Goal: Task Accomplishment & Management: Complete application form

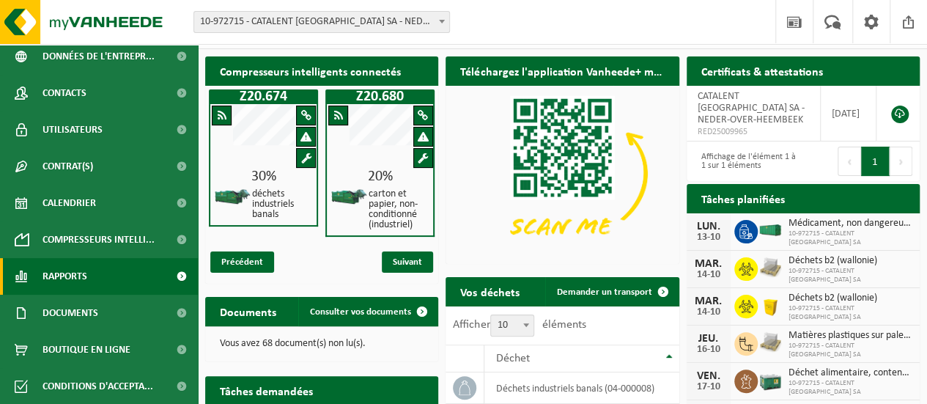
scroll to position [1, 0]
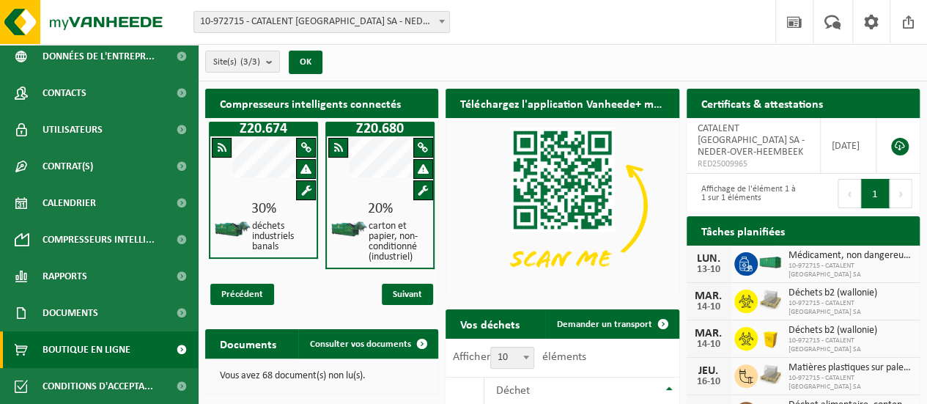
click at [87, 344] on span "Boutique en ligne" at bounding box center [87, 349] width 88 height 37
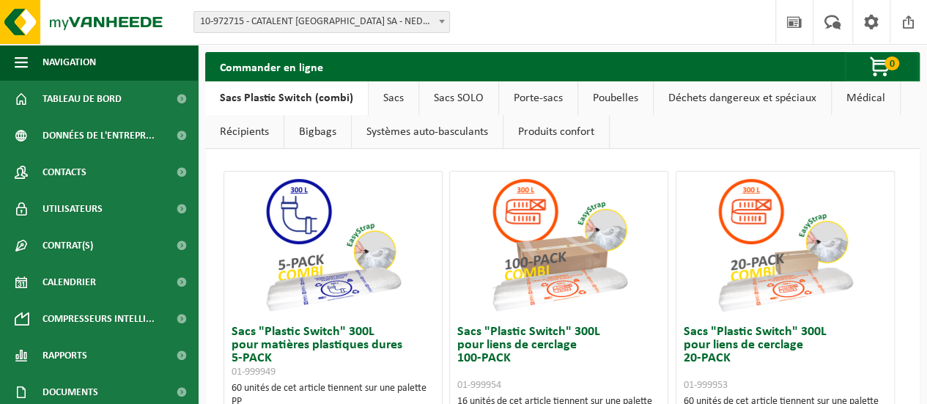
click at [299, 127] on link "Bigbags" at bounding box center [317, 132] width 67 height 34
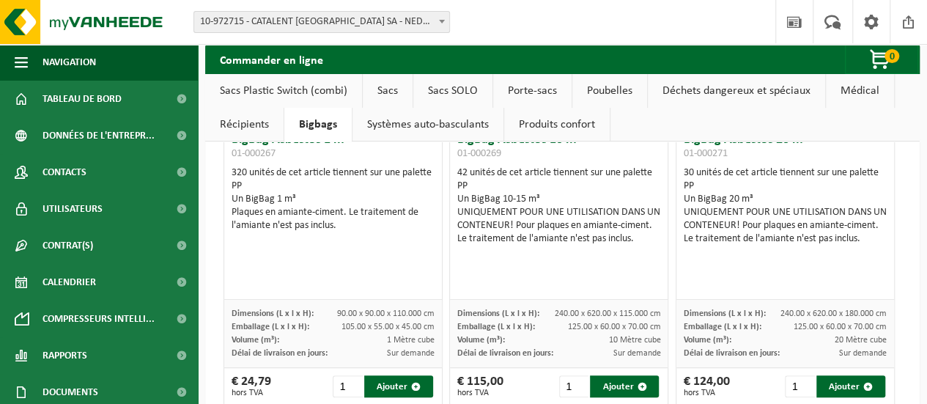
scroll to position [174, 0]
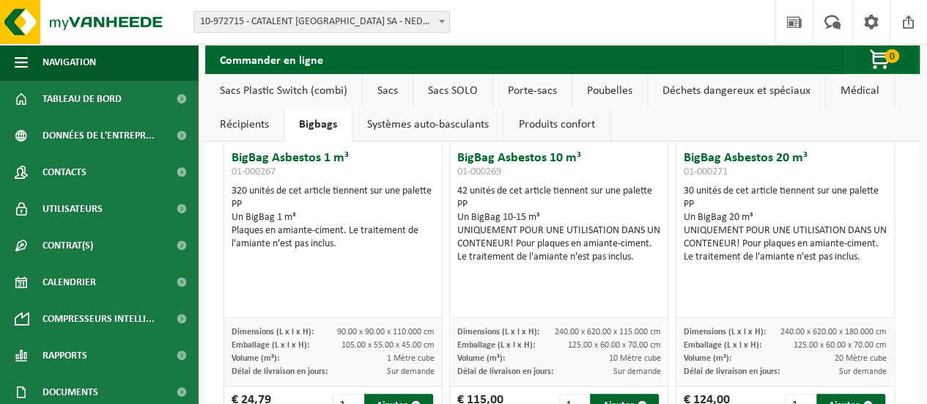
click at [417, 120] on link "Systèmes auto-basculants" at bounding box center [428, 125] width 151 height 34
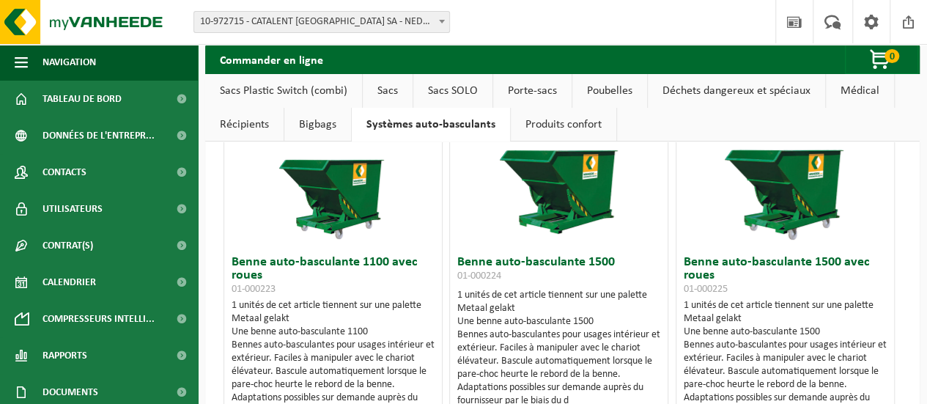
scroll to position [0, 0]
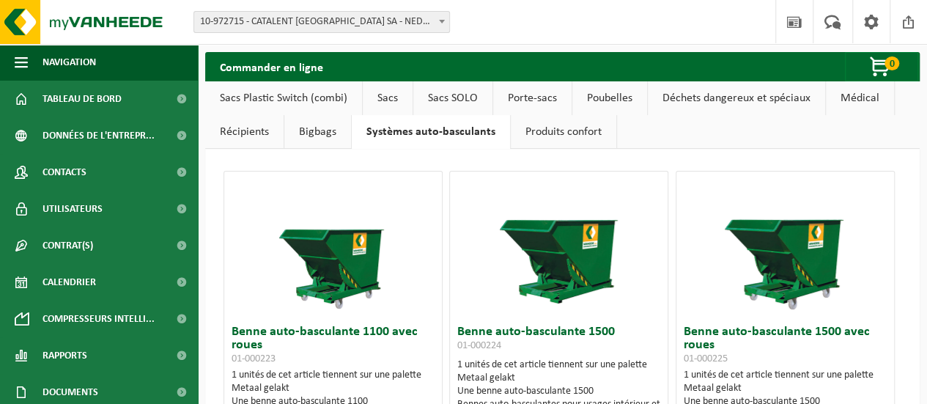
click at [243, 134] on link "Récipients" at bounding box center [244, 132] width 78 height 34
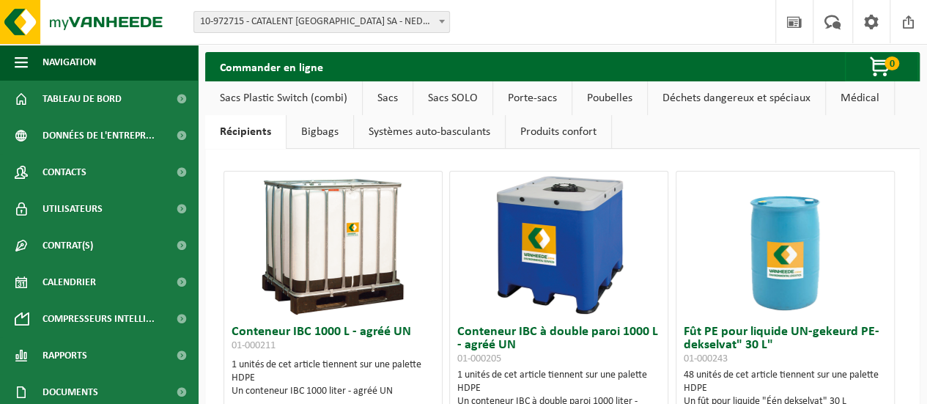
scroll to position [173, 0]
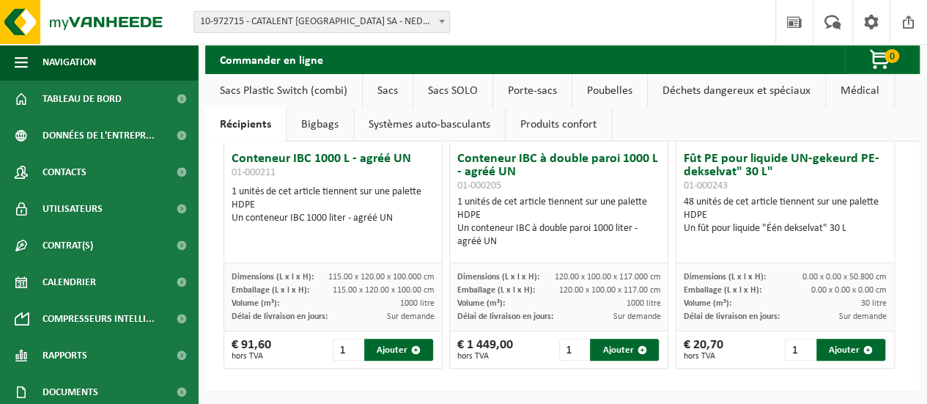
click at [540, 102] on link "Porte-sacs" at bounding box center [532, 91] width 78 height 34
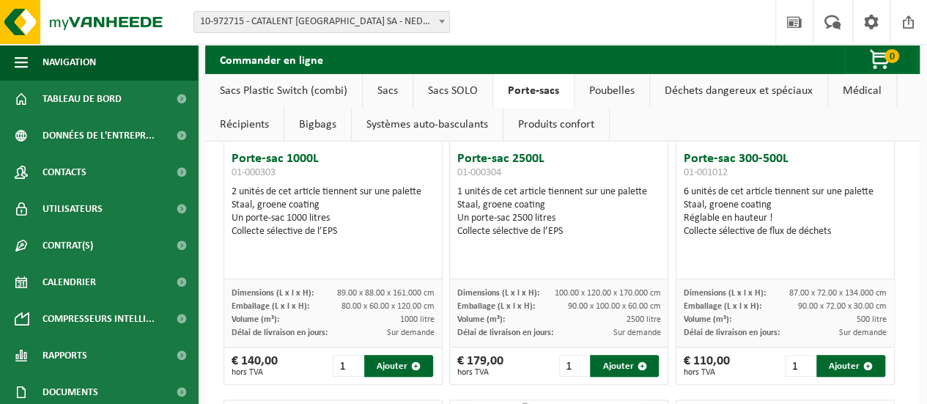
scroll to position [0, 0]
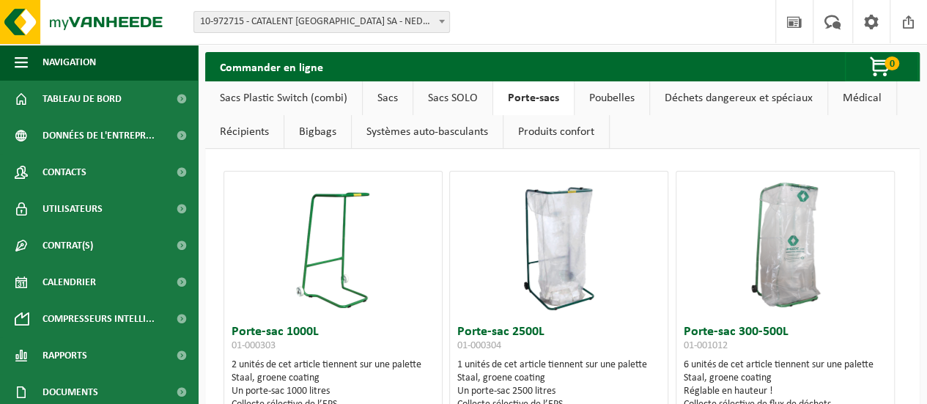
click at [603, 99] on link "Poubelles" at bounding box center [612, 98] width 75 height 34
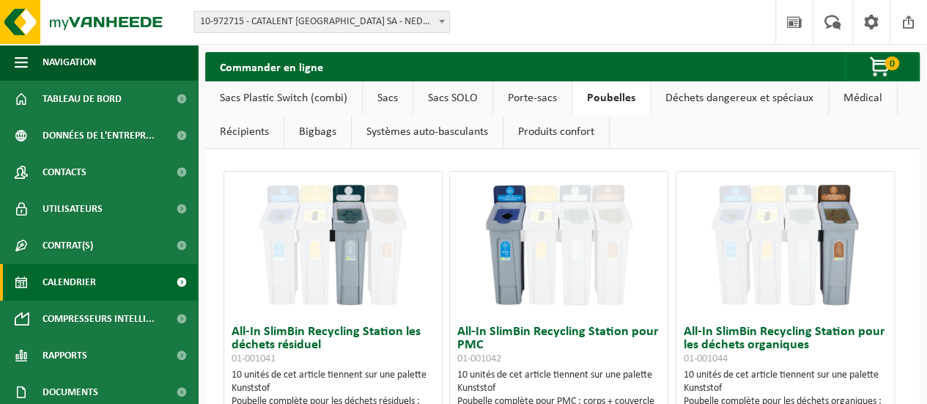
click at [54, 290] on span "Calendrier" at bounding box center [70, 282] width 54 height 37
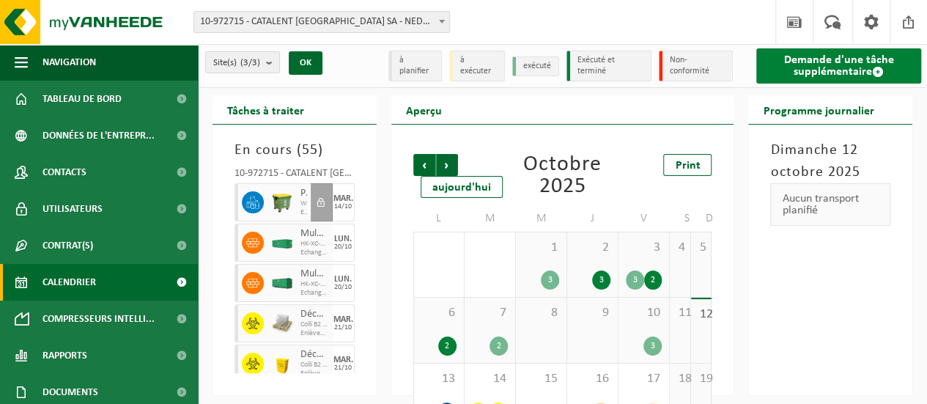
click at [850, 80] on link "Demande d'une tâche supplémentaire" at bounding box center [839, 65] width 165 height 35
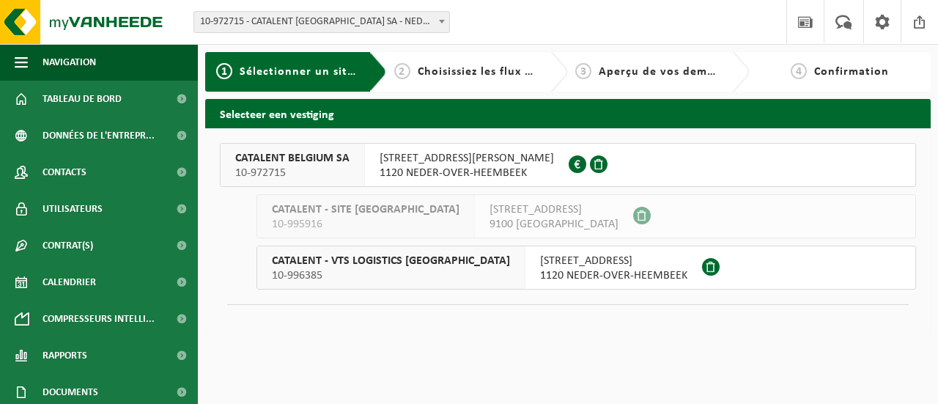
click at [438, 152] on span "[STREET_ADDRESS][PERSON_NAME]" at bounding box center [467, 158] width 174 height 15
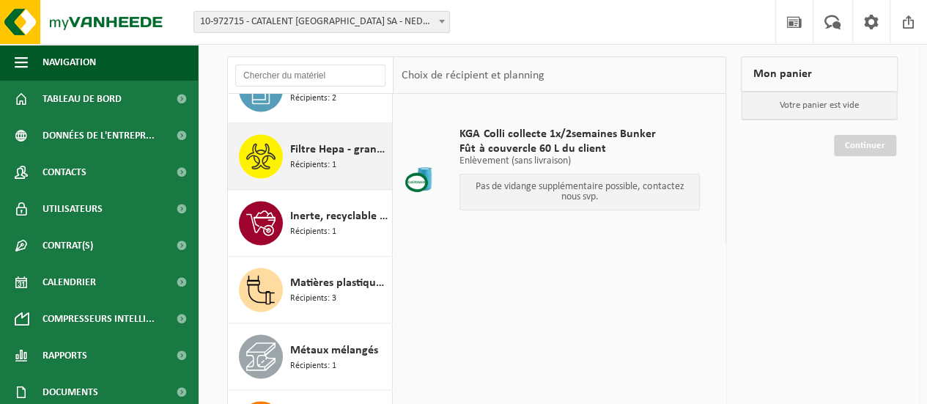
scroll to position [1182, 0]
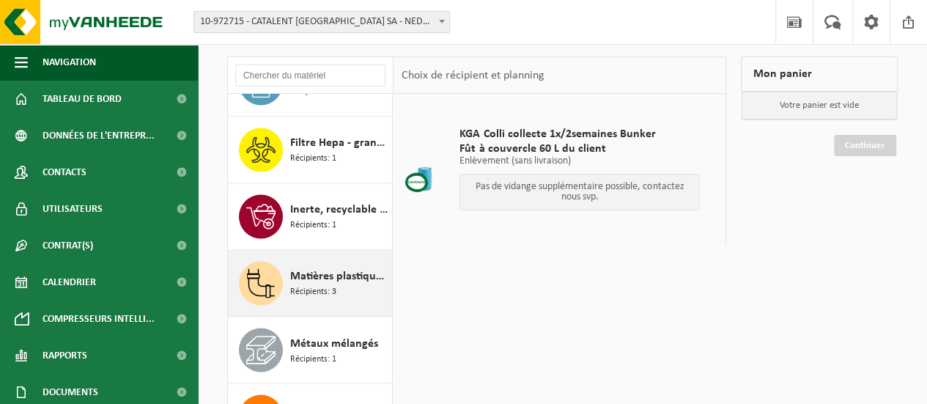
click at [291, 291] on span "Récipients: 3" at bounding box center [313, 292] width 46 height 14
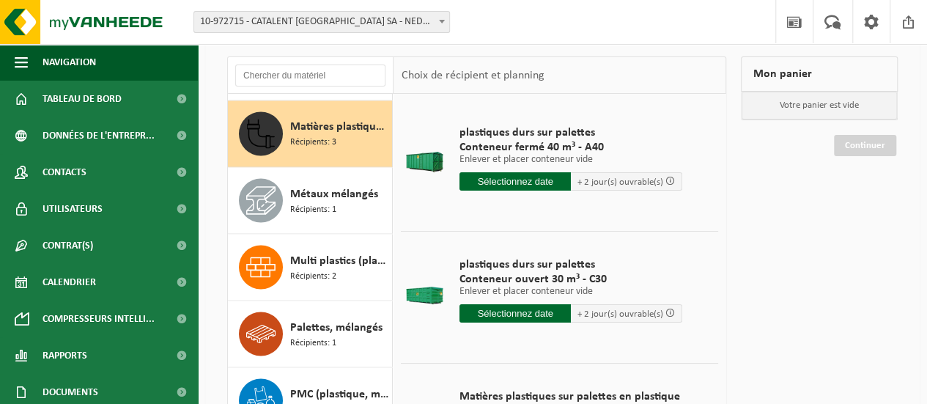
scroll to position [0, 0]
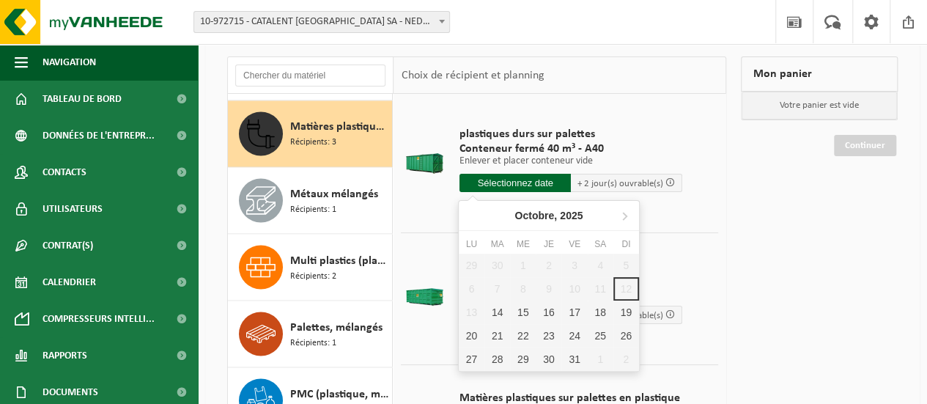
click at [556, 180] on input "text" at bounding box center [515, 183] width 111 height 18
click at [497, 313] on div "14" at bounding box center [498, 312] width 26 height 23
type input "à partir de 2025-10-14"
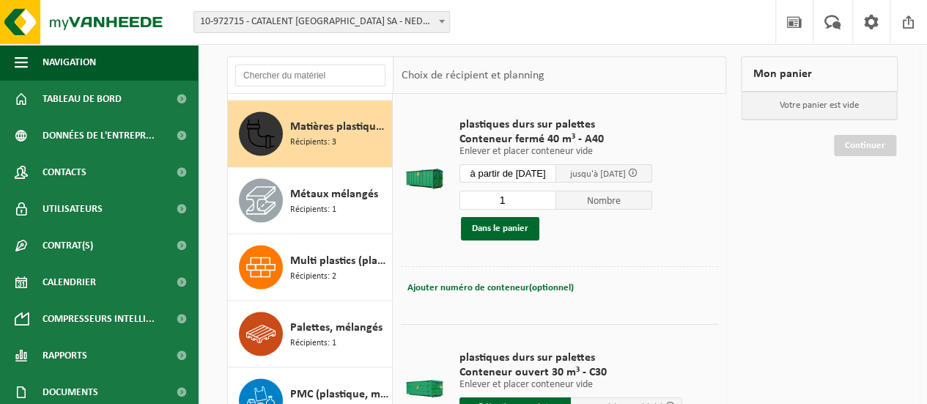
scroll to position [21, 0]
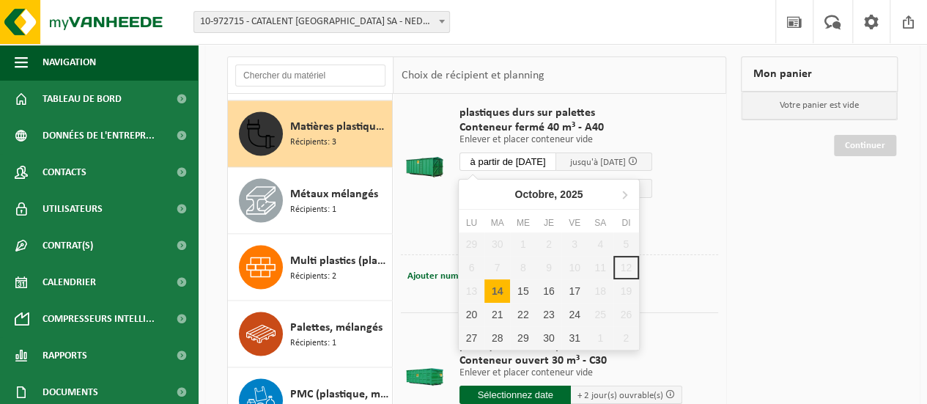
click at [515, 155] on input "à partir de 2025-10-14" at bounding box center [508, 161] width 97 height 18
click at [625, 269] on div "29 30 1 2 3 4 5 6 7 8 9 10 11 12 13 14 15 16 17 18 19 20 21 22 23 24 25 26 27 2…" at bounding box center [549, 290] width 180 height 117
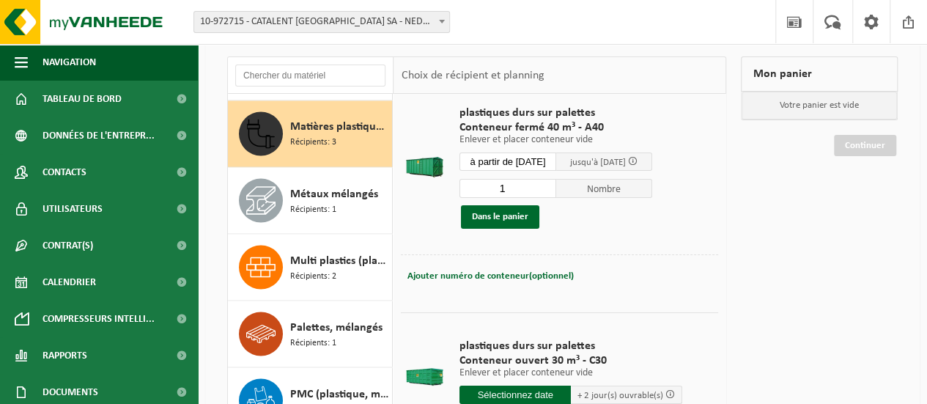
click at [512, 146] on div "plastiques durs sur palettes Conteneur fermé 40 m³ - A40 Enlever et placer cont…" at bounding box center [555, 167] width 207 height 152
click at [504, 211] on button "Dans le panier" at bounding box center [500, 216] width 78 height 23
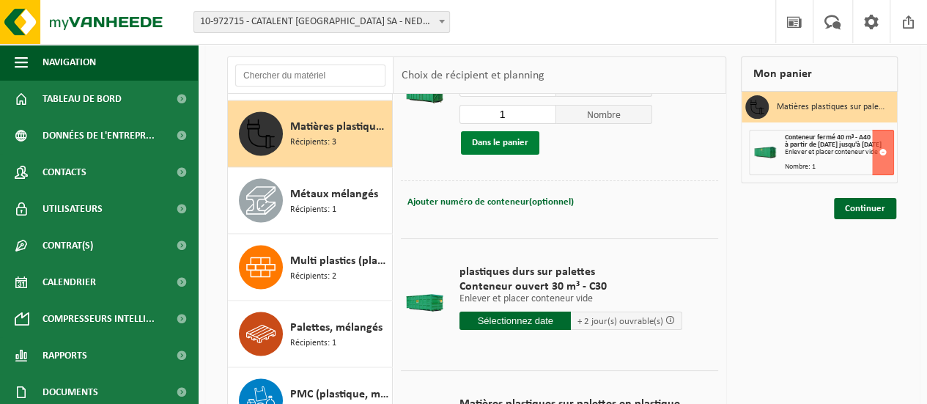
scroll to position [103, 0]
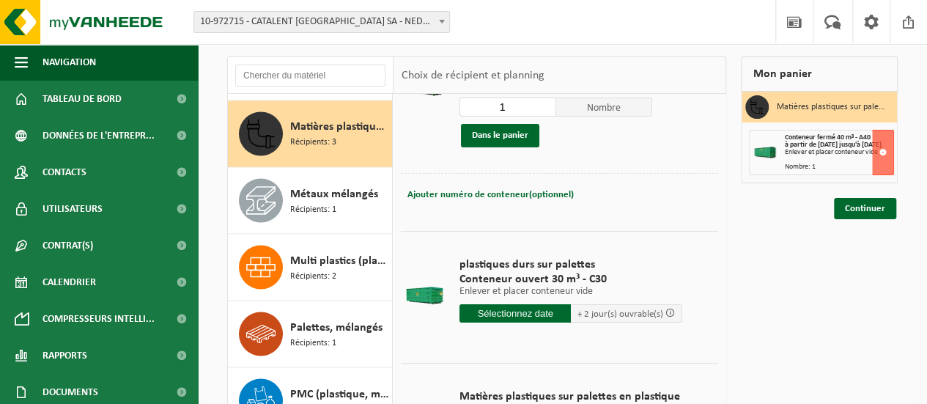
click at [553, 316] on input "text" at bounding box center [515, 313] width 111 height 18
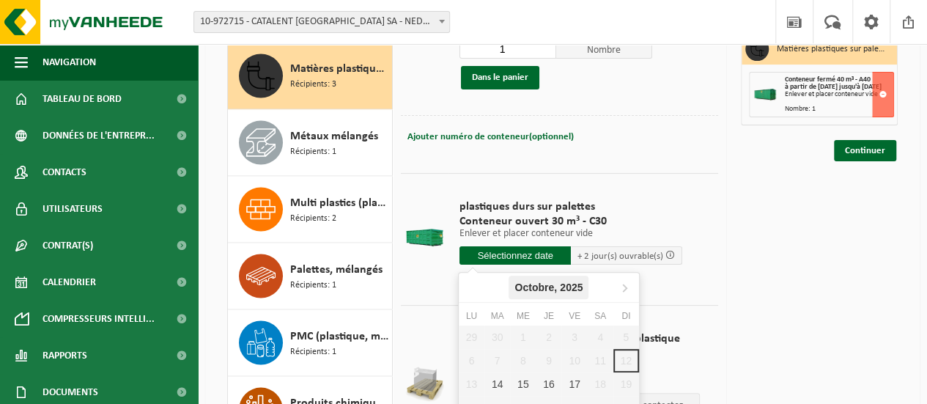
scroll to position [147, 0]
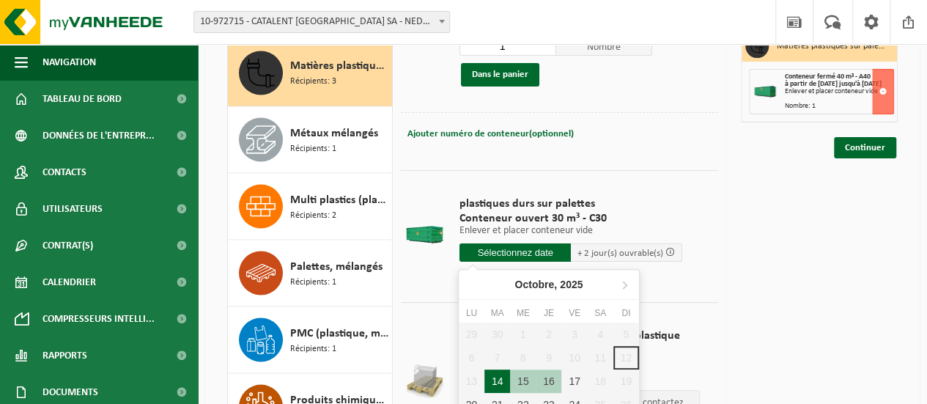
click at [499, 380] on div "14" at bounding box center [498, 380] width 26 height 23
type input "à partir de 2025-10-14"
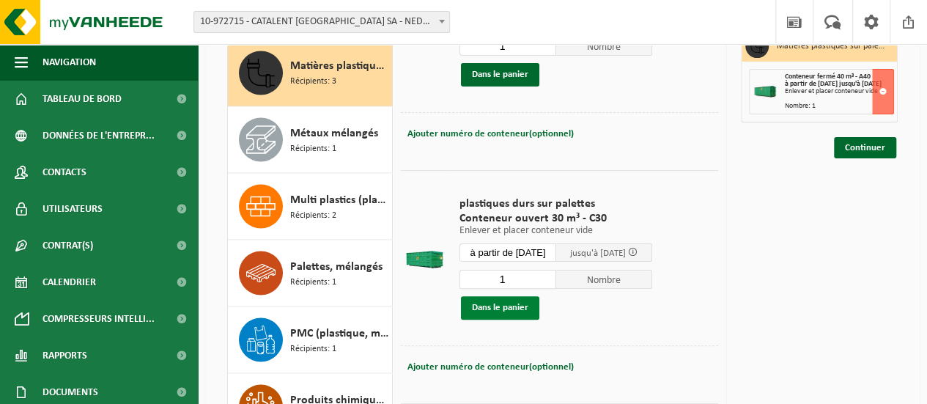
click at [502, 302] on button "Dans le panier" at bounding box center [500, 307] width 78 height 23
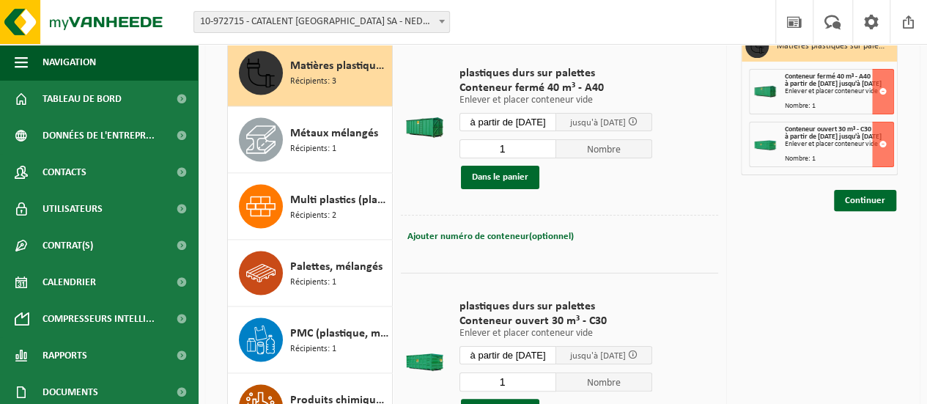
scroll to position [36, 0]
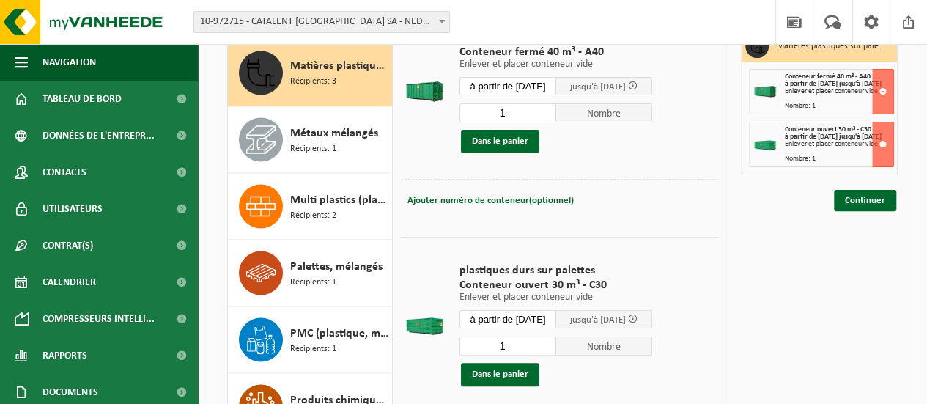
click at [409, 326] on div at bounding box center [425, 324] width 40 height 59
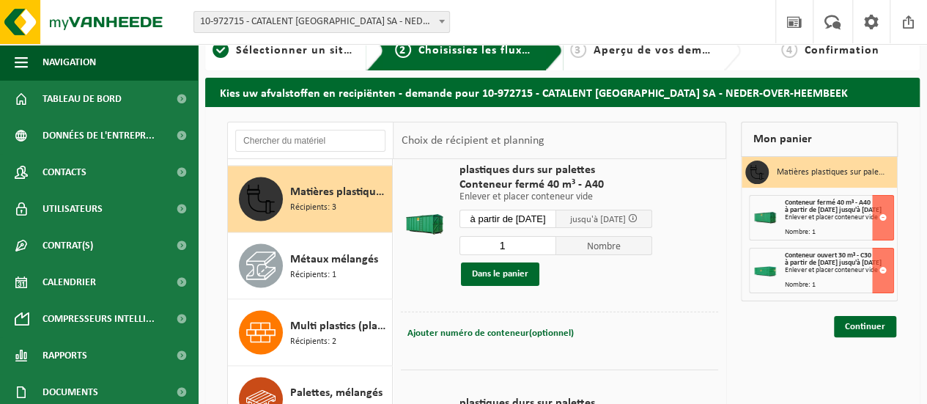
scroll to position [18, 0]
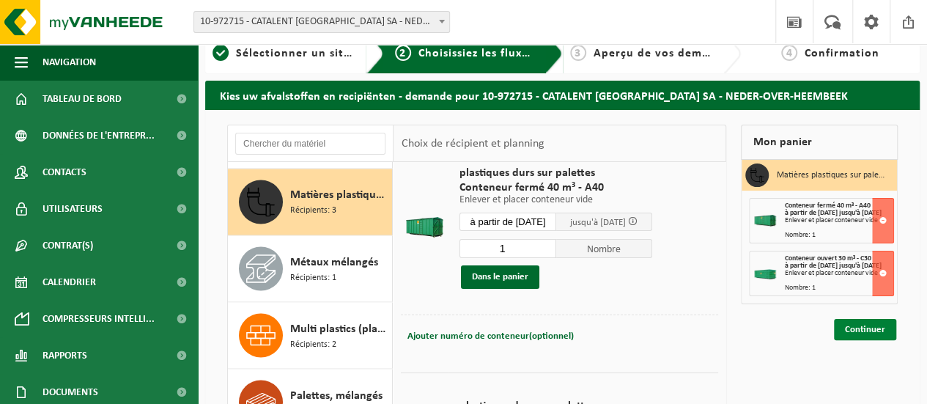
click at [871, 340] on link "Continuer" at bounding box center [865, 329] width 62 height 21
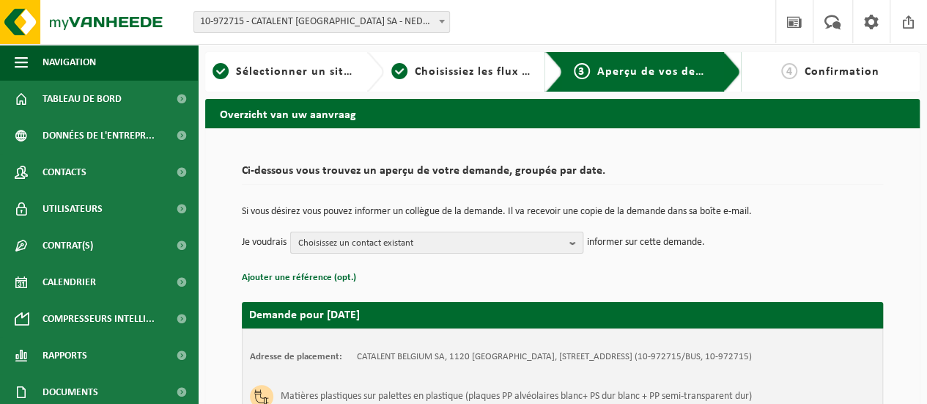
click at [566, 241] on button "Choisissez un contact existant" at bounding box center [436, 243] width 293 height 22
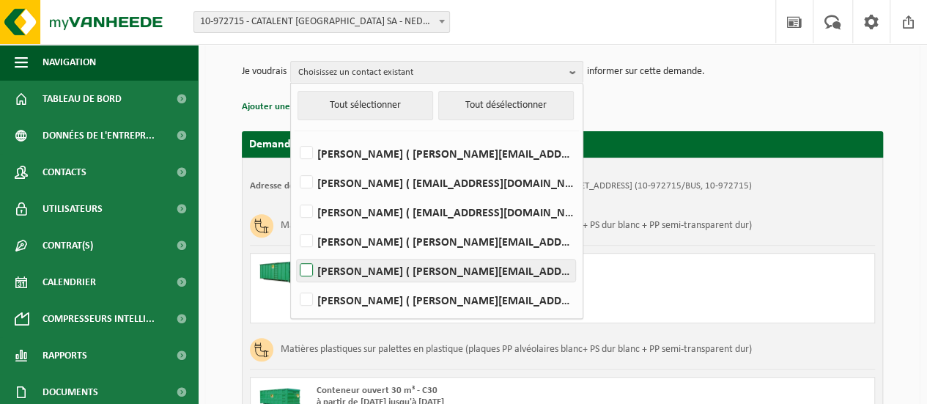
scroll to position [170, 0]
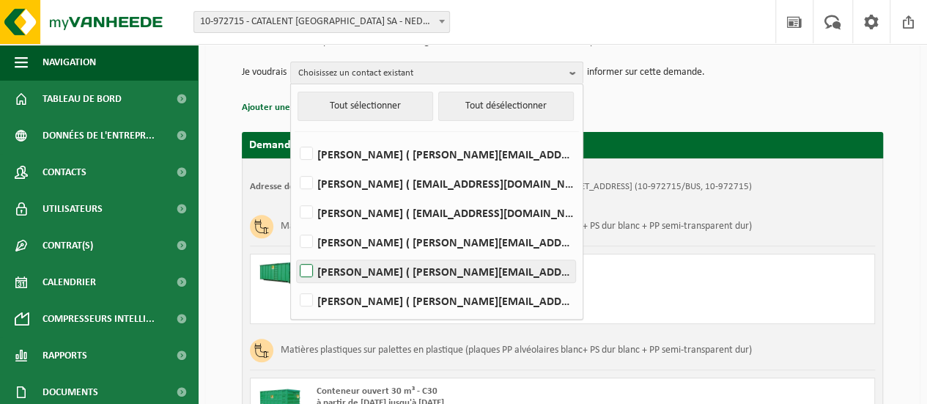
click at [306, 268] on label "Mohammed Taibi ( mohammed.taibi@catalent.com )" at bounding box center [436, 271] width 279 height 22
click at [295, 253] on input "Mohammed Taibi ( mohammed.taibi@catalent.com )" at bounding box center [294, 252] width 1 height 1
checkbox input "true"
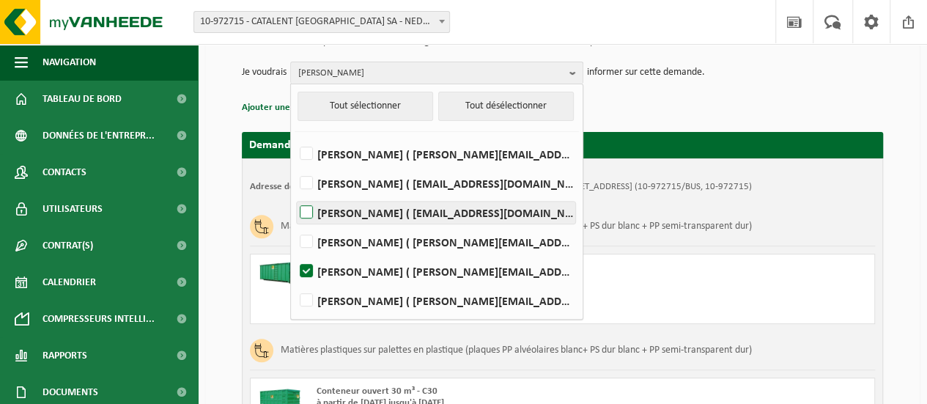
click at [311, 212] on label "Fadela Hezzab ( fadela.hezzab@catalent.com )" at bounding box center [436, 213] width 279 height 22
click at [295, 194] on input "Fadela Hezzab ( fadela.hezzab@catalent.com )" at bounding box center [294, 194] width 1 height 1
checkbox input "true"
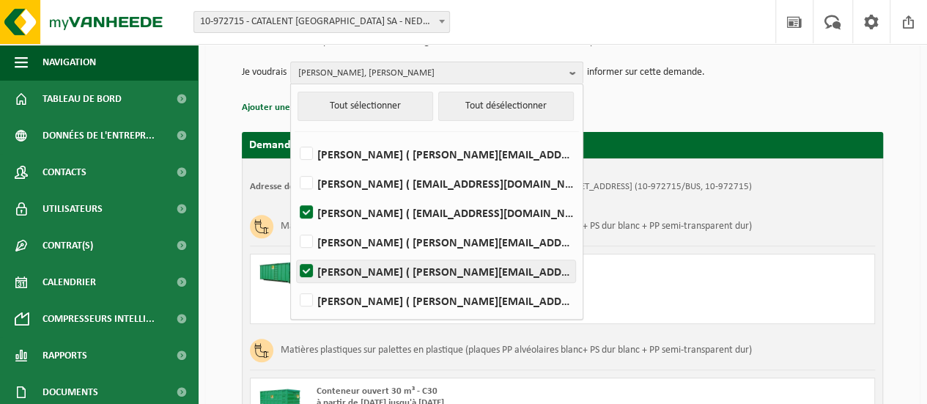
scroll to position [346, 0]
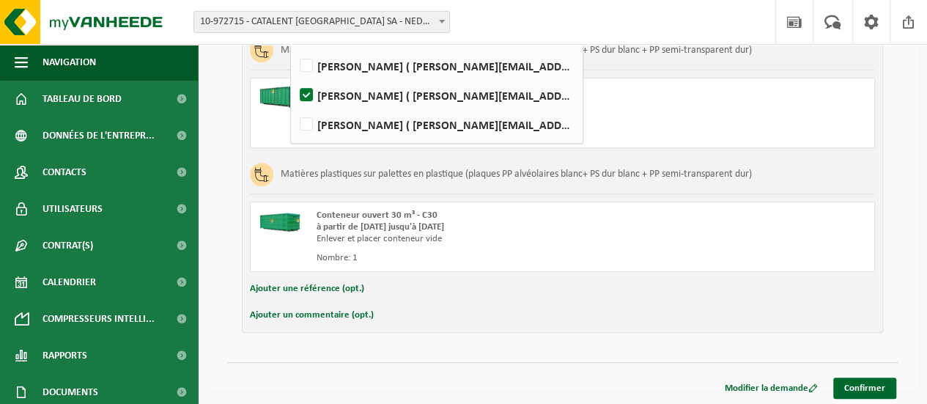
click at [509, 352] on div "Ci-dessous vous trouvez un aperçu de votre demande, groupée par date. Si vous d…" at bounding box center [562, 87] width 715 height 610
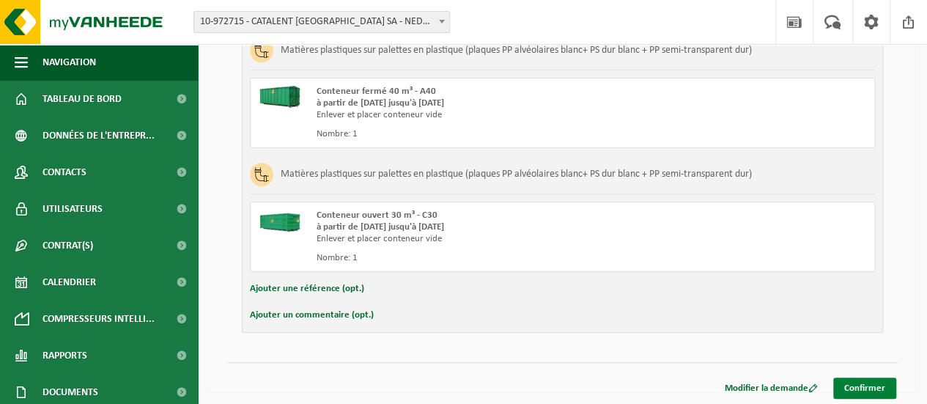
click at [877, 378] on link "Confirmer" at bounding box center [865, 388] width 63 height 21
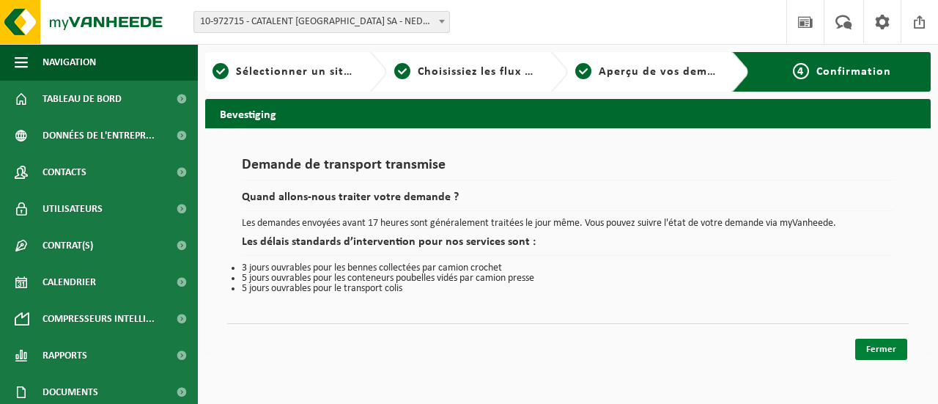
click at [859, 344] on link "Fermer" at bounding box center [882, 349] width 52 height 21
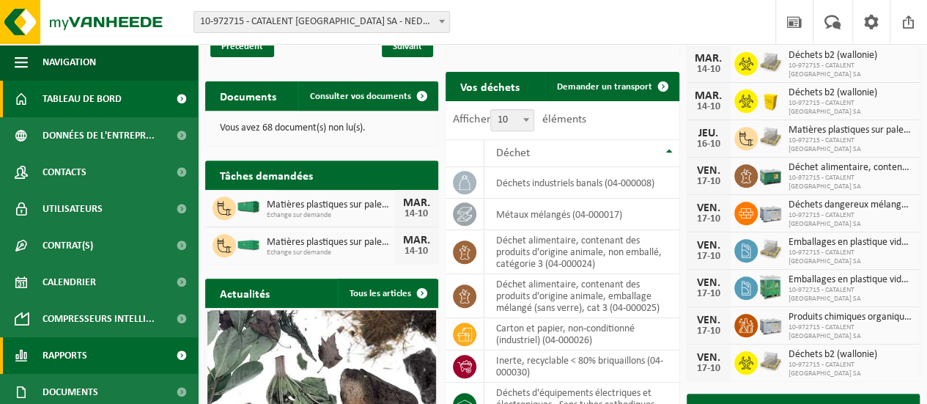
scroll to position [79, 0]
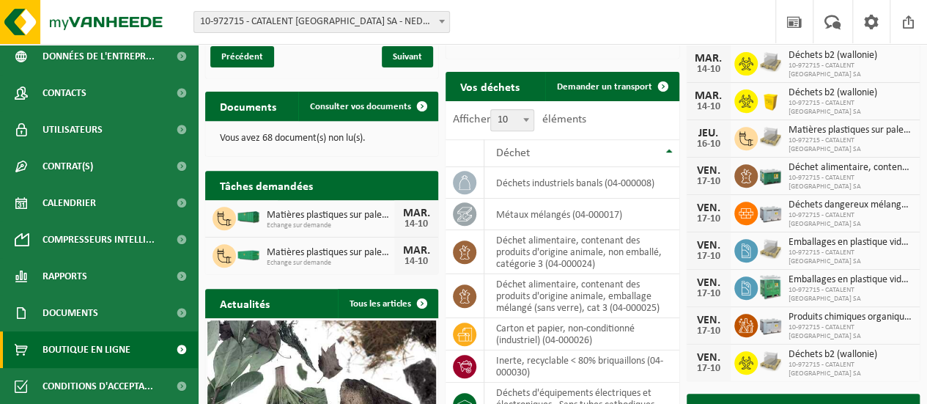
click at [88, 333] on span "Boutique en ligne" at bounding box center [87, 349] width 88 height 37
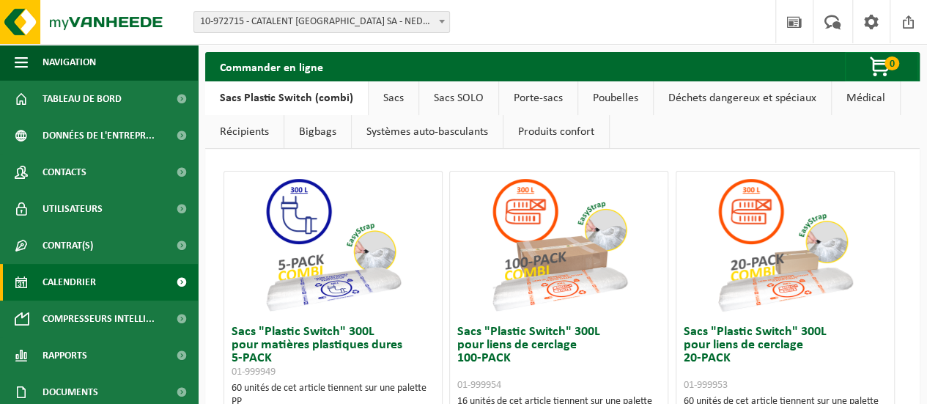
click at [65, 275] on span "Calendrier" at bounding box center [70, 282] width 54 height 37
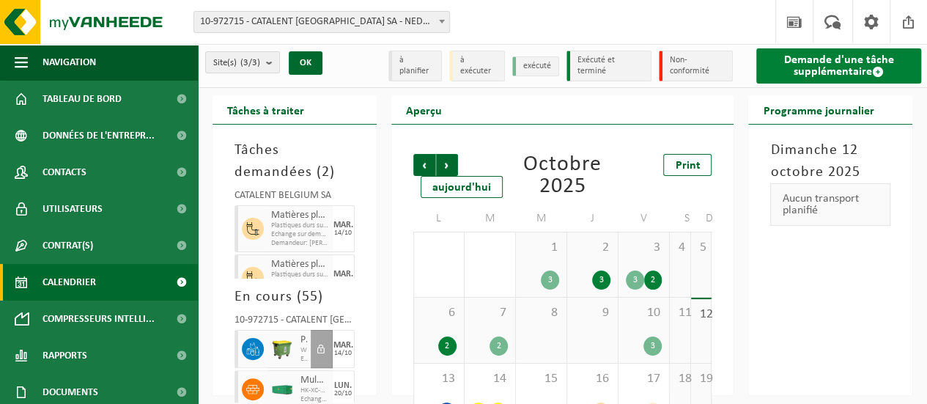
click at [818, 78] on link "Demande d'une tâche supplémentaire" at bounding box center [839, 65] width 165 height 35
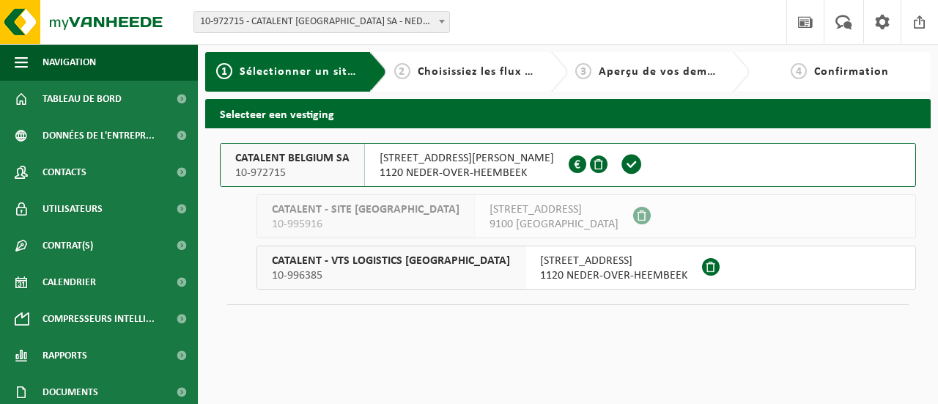
click at [486, 175] on span "1120 NEDER-OVER-HEEMBEEK" at bounding box center [467, 173] width 174 height 15
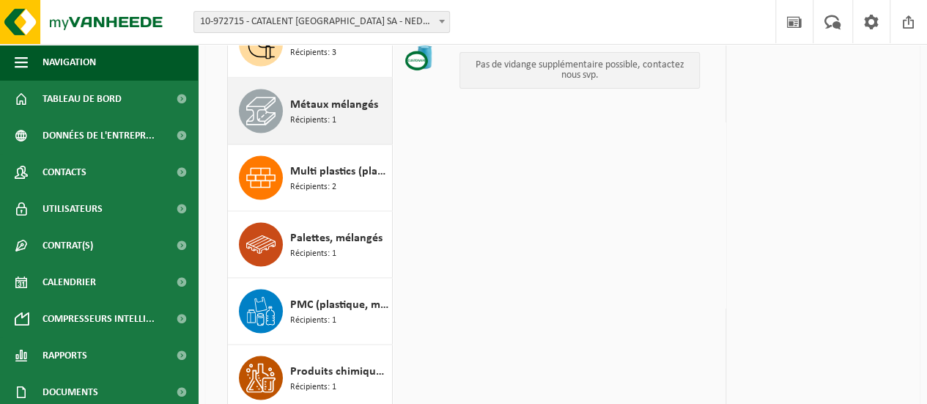
scroll to position [1216, 0]
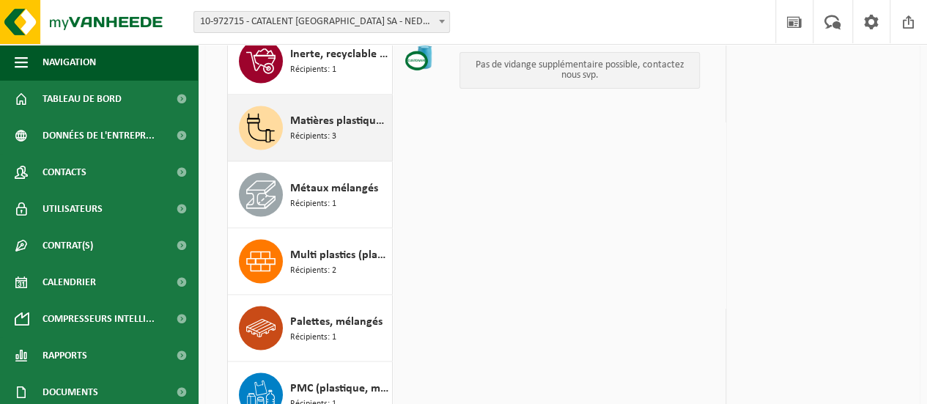
click at [336, 119] on span "Matières plastiques sur palettes en plastique (plaques PP alvéolaires blanc+ PS…" at bounding box center [339, 121] width 98 height 18
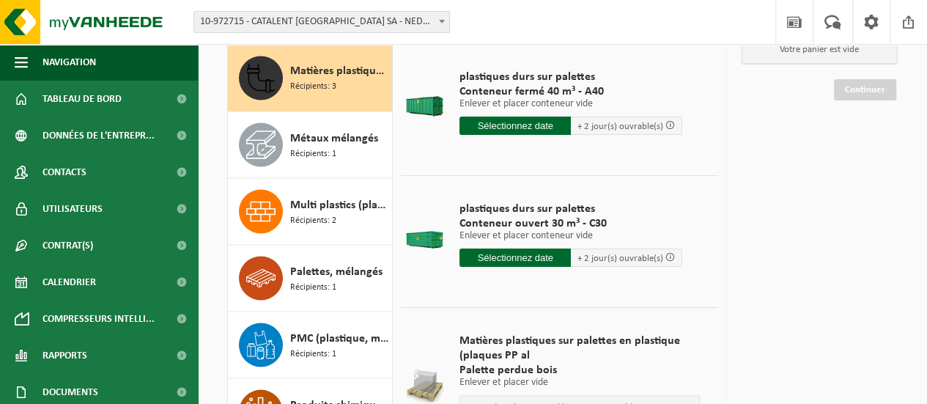
scroll to position [141, 0]
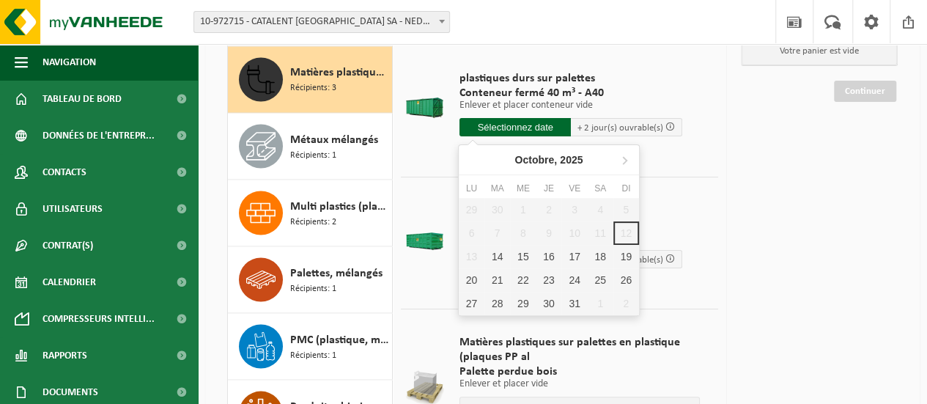
click at [535, 122] on input "text" at bounding box center [515, 127] width 111 height 18
click at [476, 275] on div "20" at bounding box center [472, 279] width 26 height 23
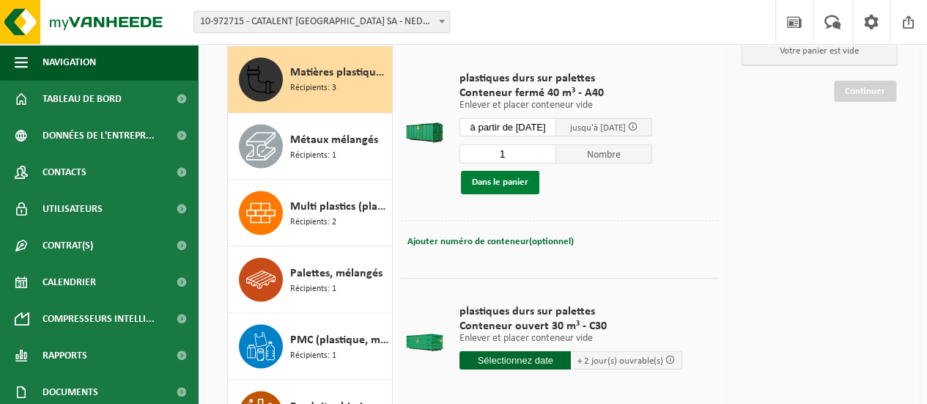
click at [519, 177] on button "Dans le panier" at bounding box center [500, 182] width 78 height 23
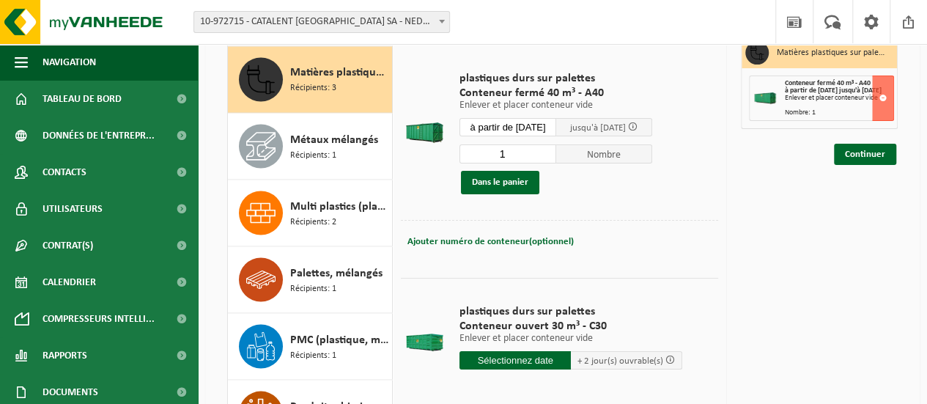
click at [553, 128] on input "à partir de 2025-10-20" at bounding box center [508, 127] width 97 height 18
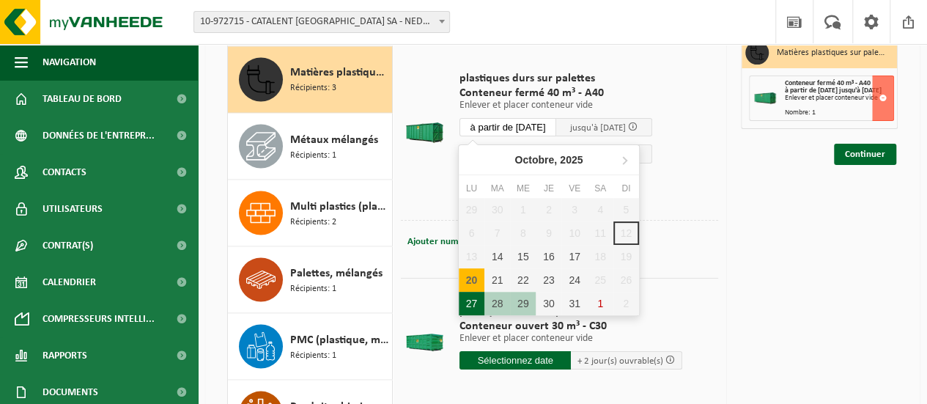
click at [477, 300] on div "27" at bounding box center [472, 303] width 26 height 23
type input "à partir de 2025-10-27"
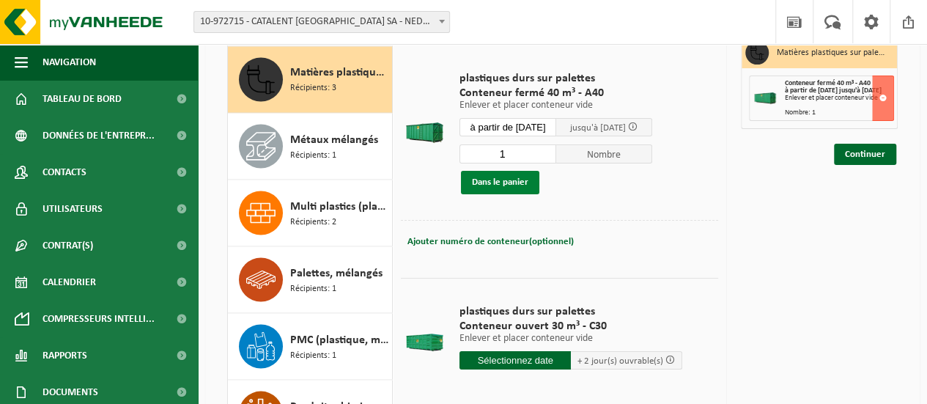
click at [509, 180] on button "Dans le panier" at bounding box center [500, 182] width 78 height 23
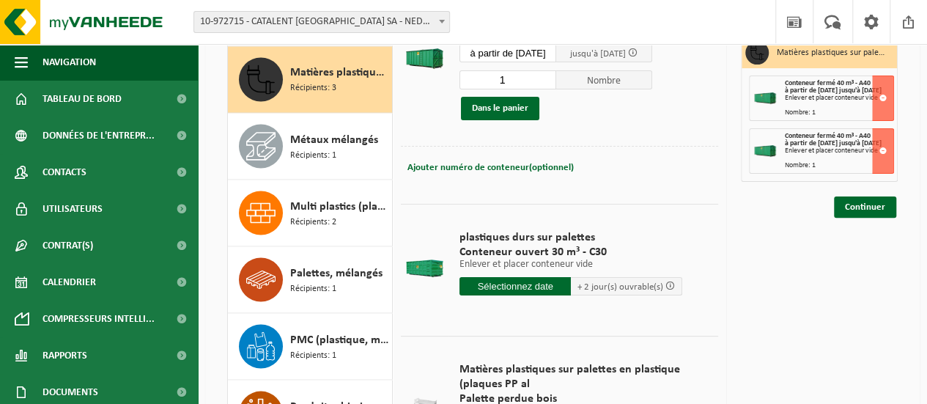
scroll to position [76, 0]
click at [548, 288] on input "text" at bounding box center [515, 285] width 111 height 18
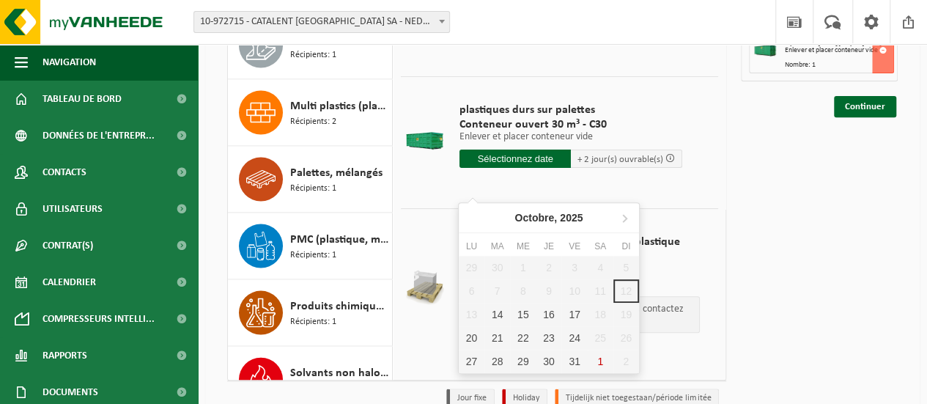
scroll to position [310, 0]
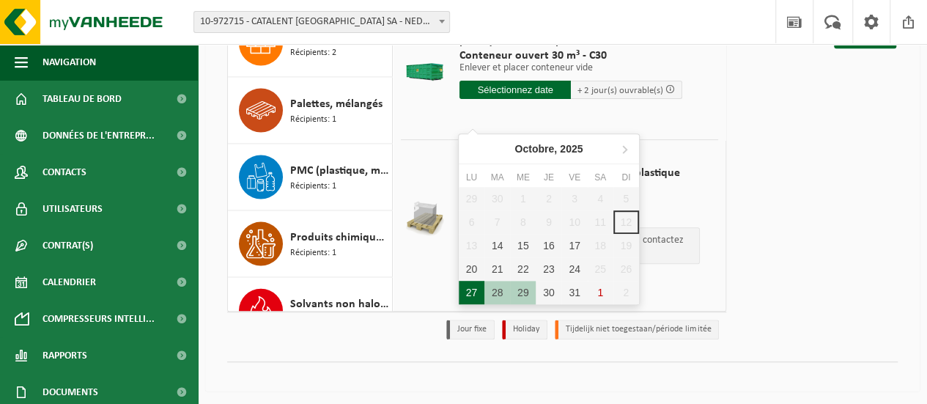
click at [471, 290] on div "27" at bounding box center [472, 292] width 26 height 23
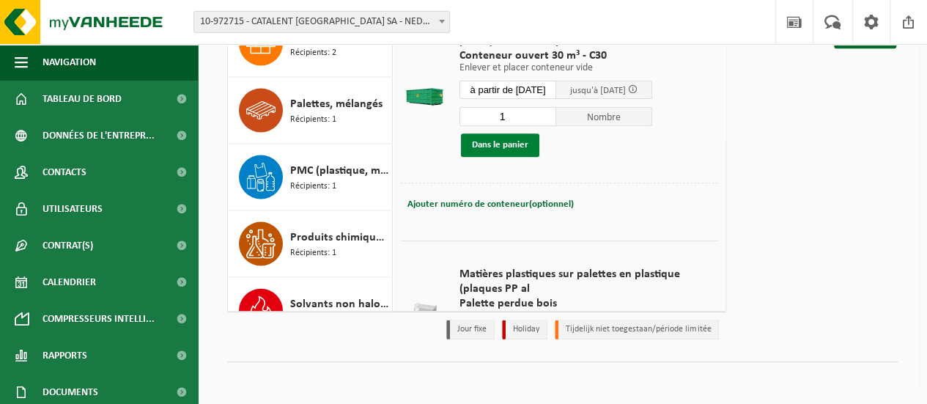
click at [516, 142] on button "Dans le panier" at bounding box center [500, 144] width 78 height 23
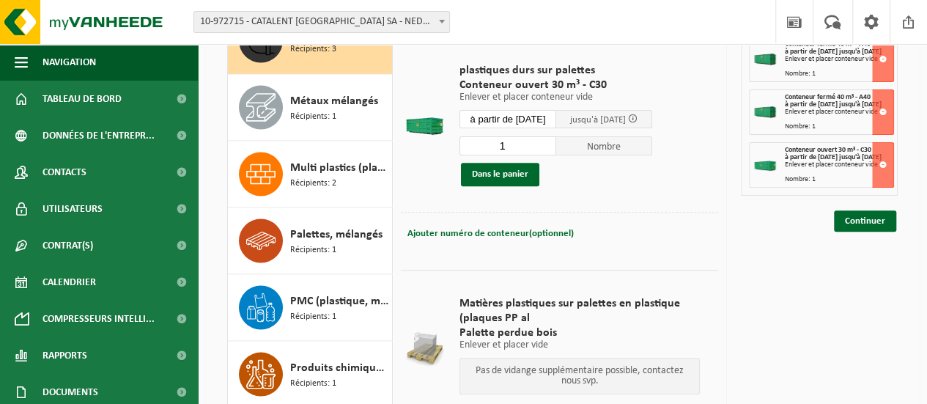
scroll to position [196, 0]
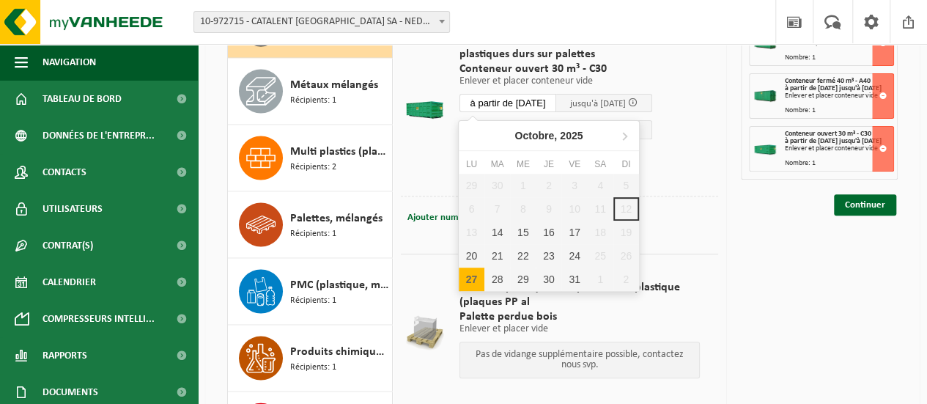
click at [554, 102] on input "à partir de 2025-10-27" at bounding box center [508, 103] width 97 height 18
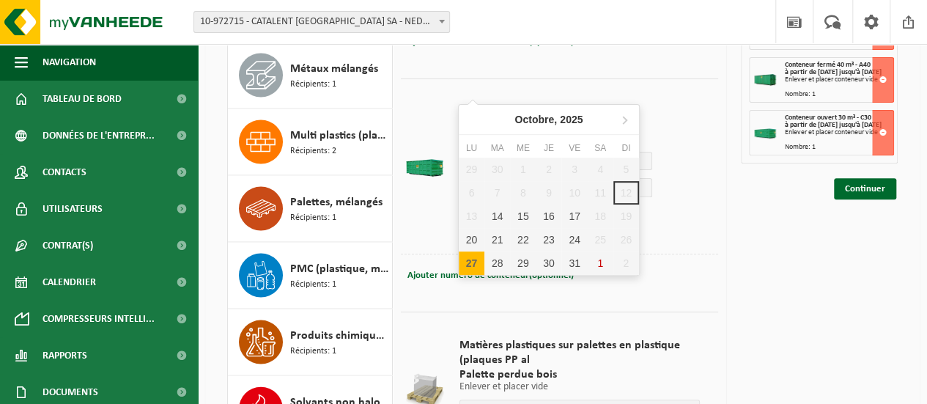
scroll to position [118, 0]
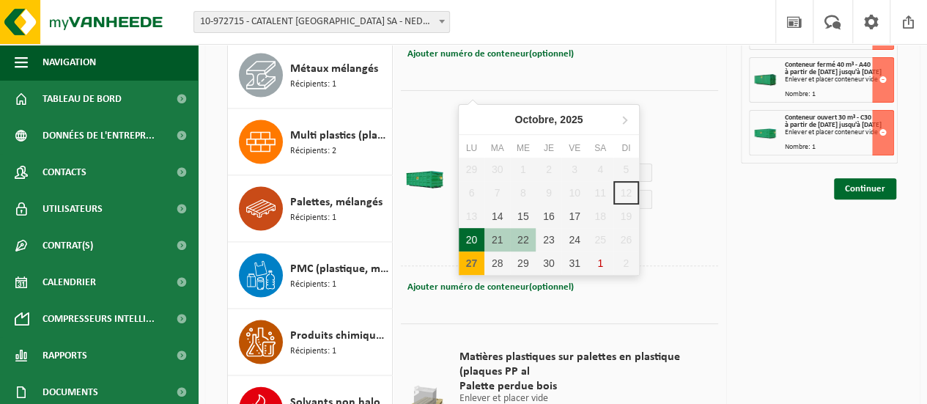
click at [472, 241] on div "20" at bounding box center [472, 239] width 26 height 23
type input "à partir de 2025-10-20"
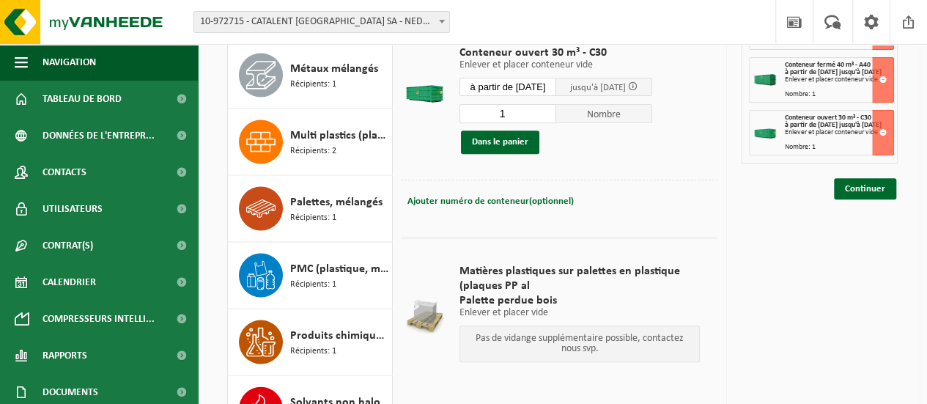
scroll to position [0, 0]
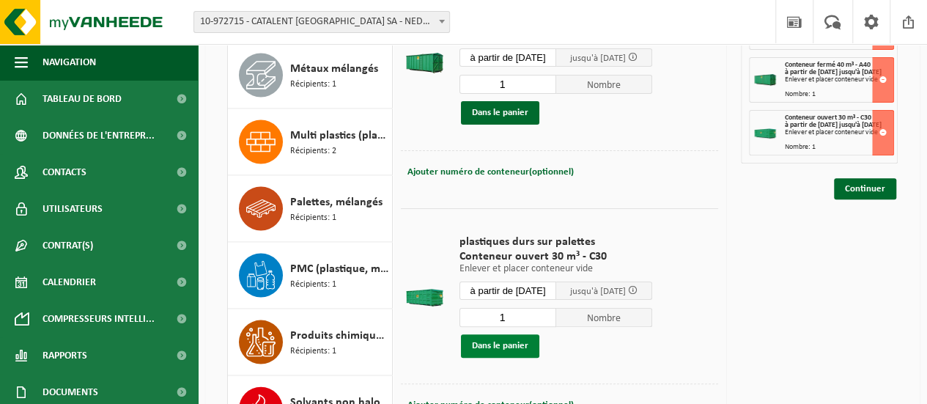
click at [513, 349] on button "Dans le panier" at bounding box center [500, 345] width 78 height 23
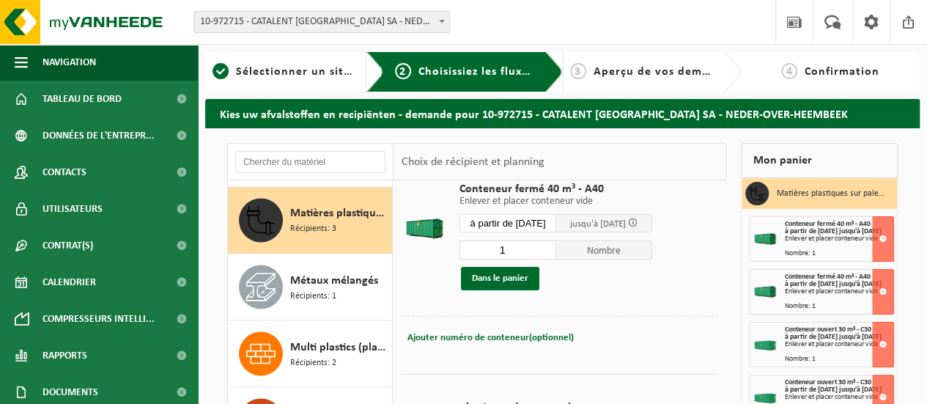
scroll to position [45, 0]
click at [545, 227] on input "à partir de 2025-10-27" at bounding box center [508, 224] width 97 height 18
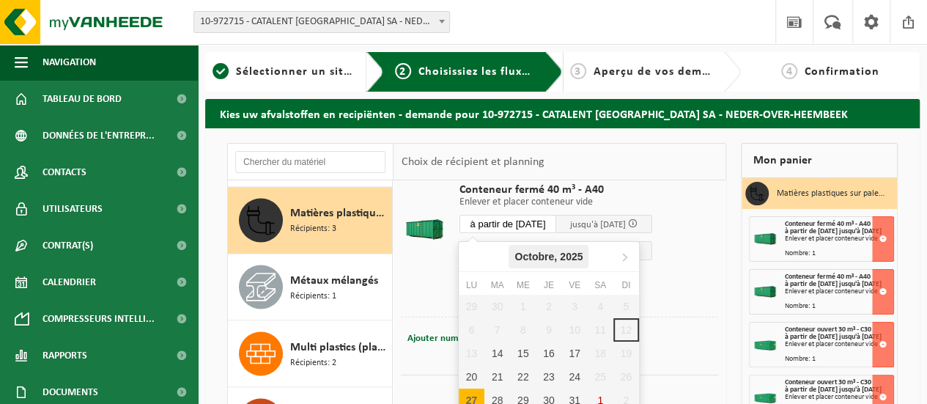
scroll to position [77, 0]
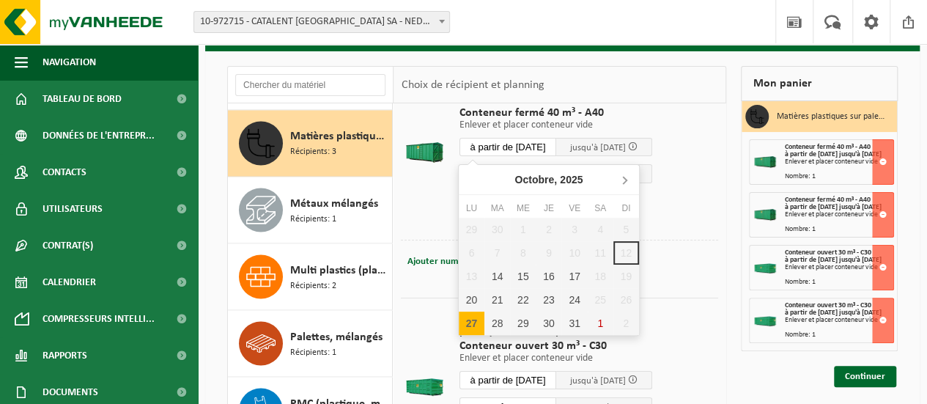
click at [623, 185] on icon at bounding box center [624, 179] width 23 height 23
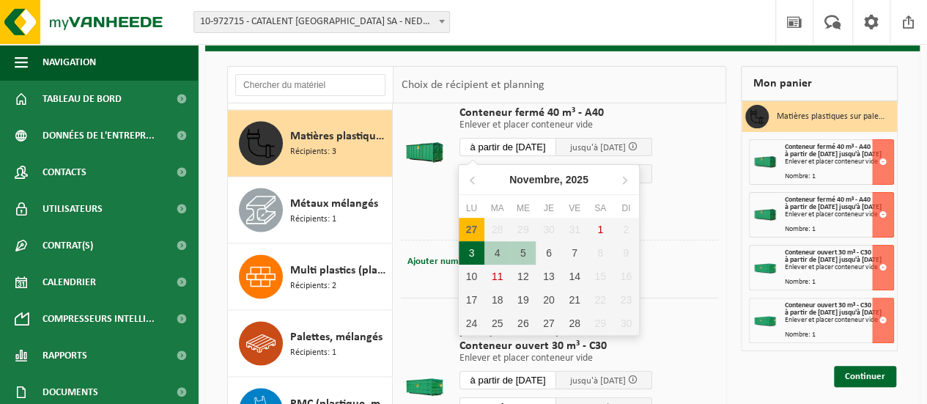
click at [472, 261] on div "3" at bounding box center [472, 252] width 26 height 23
type input "à partir de 2025-11-03"
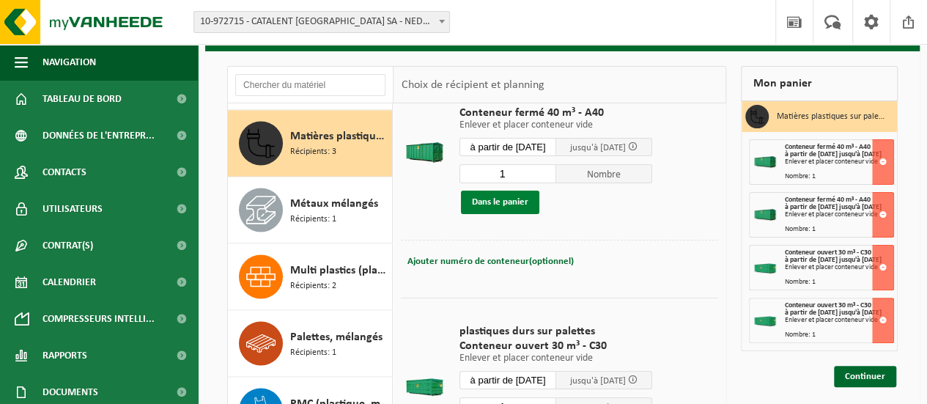
click at [496, 195] on button "Dans le panier" at bounding box center [500, 202] width 78 height 23
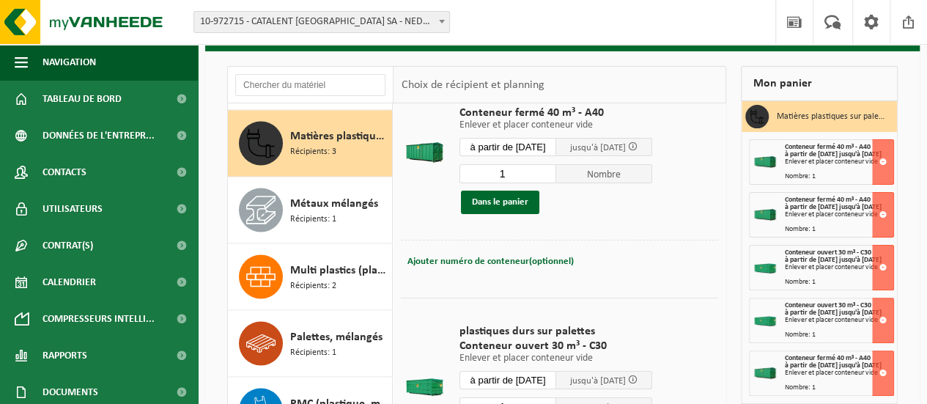
scroll to position [204, 0]
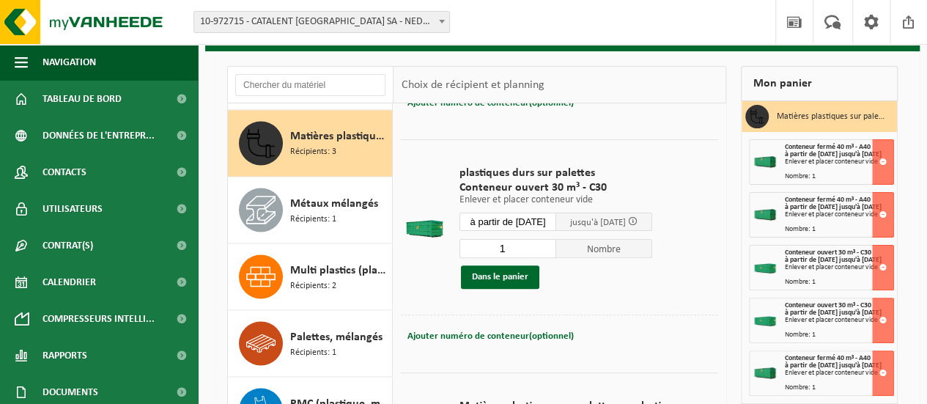
click at [556, 217] on input "à partir de 2025-10-20" at bounding box center [508, 222] width 97 height 18
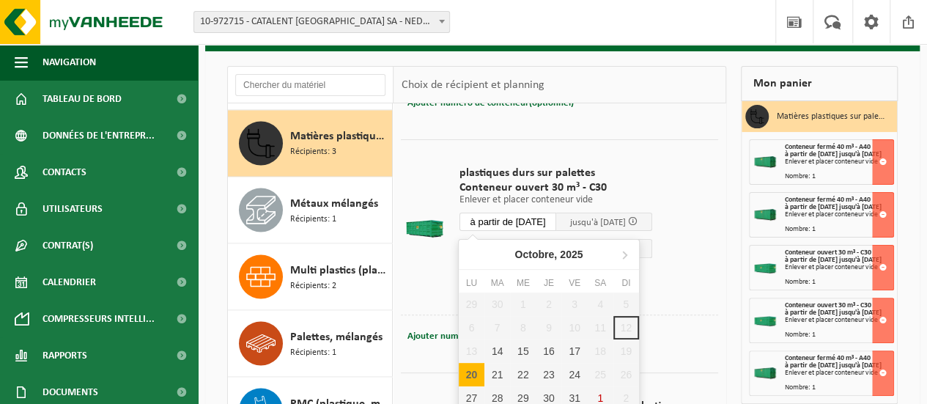
scroll to position [125, 0]
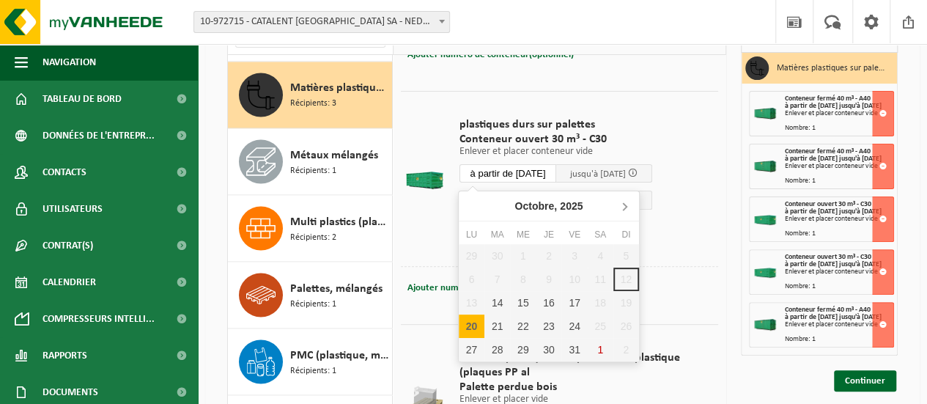
click at [618, 202] on icon at bounding box center [624, 205] width 23 height 23
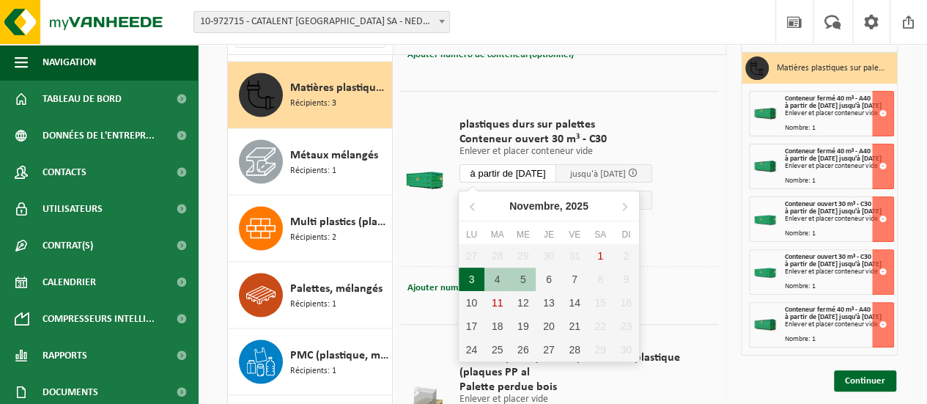
click at [474, 280] on div "3" at bounding box center [472, 279] width 26 height 23
type input "à partir de 2025-11-03"
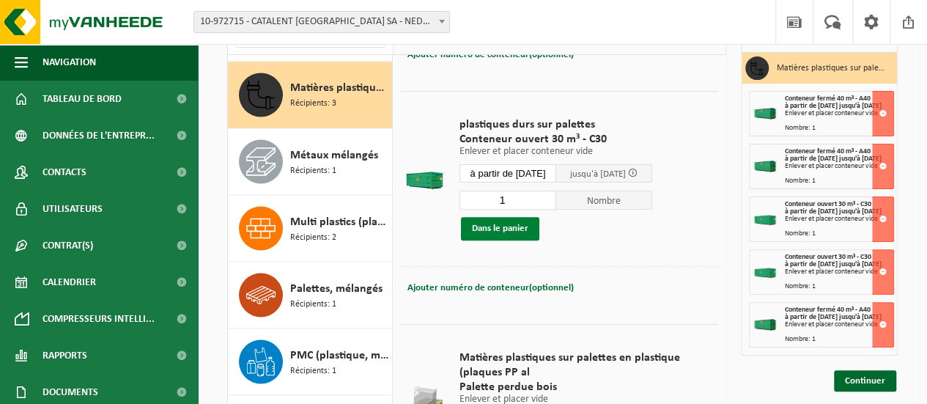
click at [485, 227] on button "Dans le panier" at bounding box center [500, 228] width 78 height 23
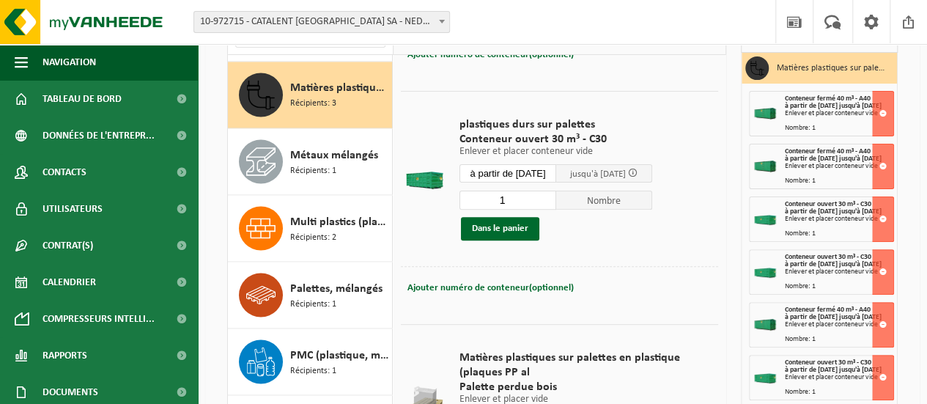
scroll to position [310, 0]
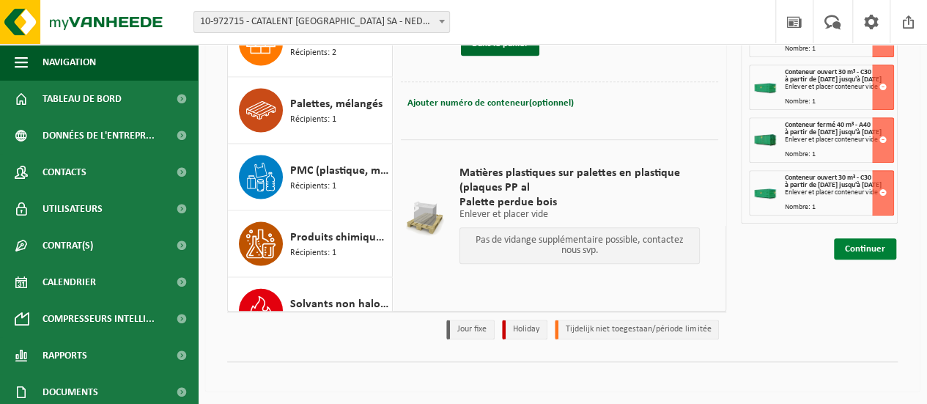
click at [856, 260] on link "Continuer" at bounding box center [865, 248] width 62 height 21
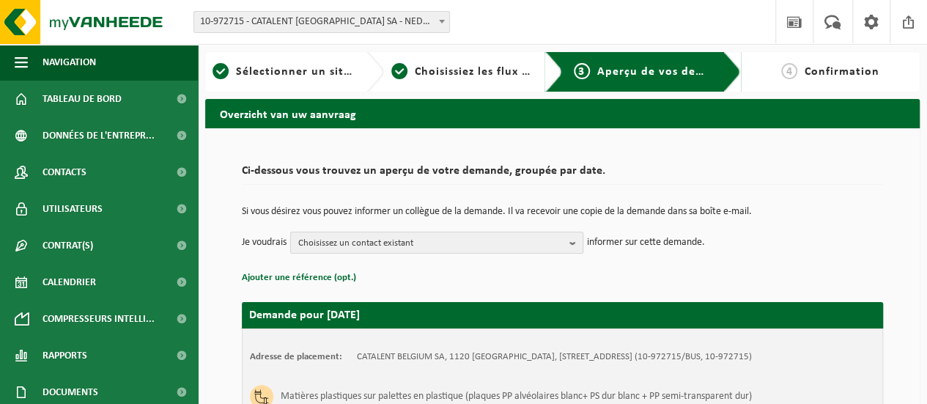
click at [490, 243] on span "Choisissez un contact existant" at bounding box center [430, 243] width 265 height 22
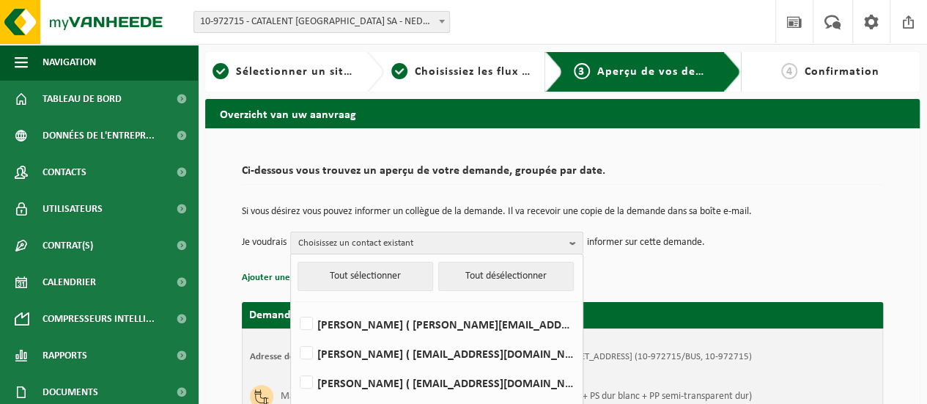
click at [534, 194] on div "Si vous désirez vous pouvez informer un collègue de la demande. Il va recevoir …" at bounding box center [562, 230] width 641 height 76
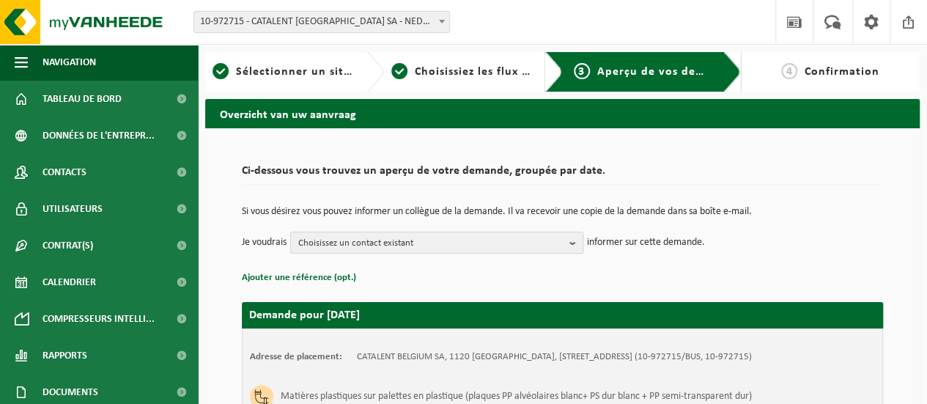
click at [559, 241] on span "Choisissez un contact existant" at bounding box center [430, 243] width 265 height 22
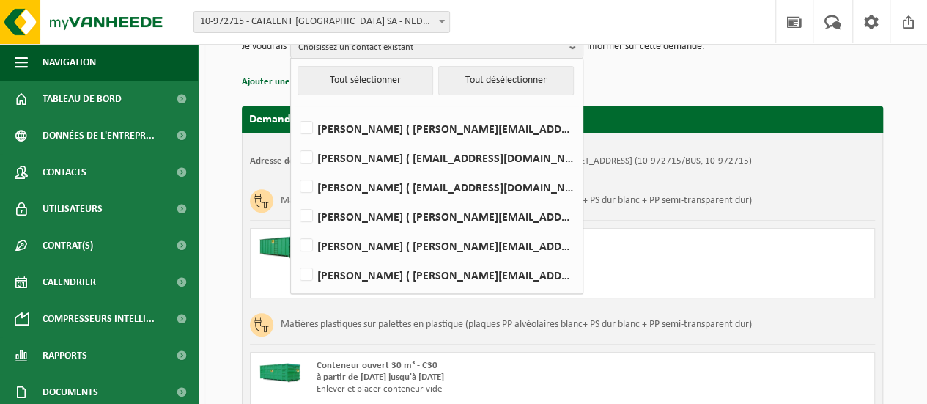
scroll to position [215, 0]
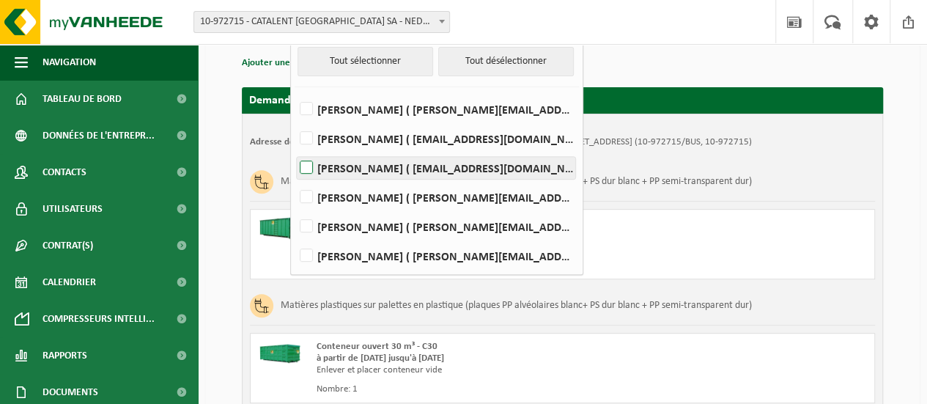
click at [381, 169] on label "Fadela Hezzab ( fadela.hezzab@catalent.com )" at bounding box center [436, 168] width 279 height 22
click at [295, 150] on input "Fadela Hezzab ( fadela.hezzab@catalent.com )" at bounding box center [294, 149] width 1 height 1
checkbox input "true"
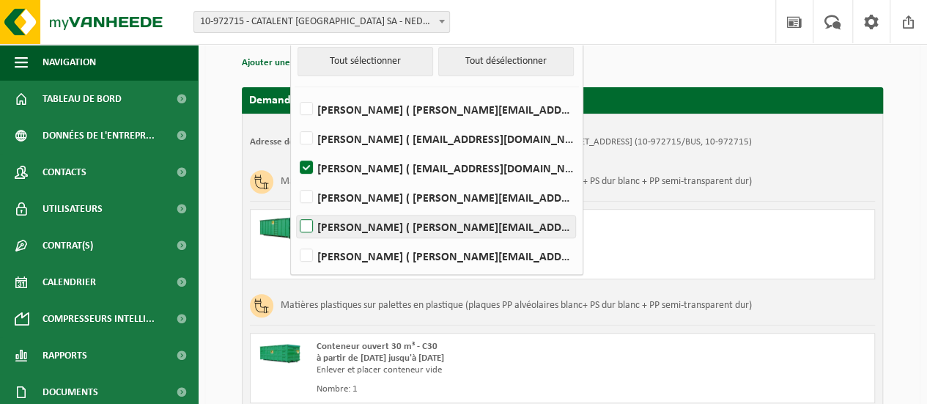
click at [364, 227] on label "Mohammed Taibi ( mohammed.taibi@catalent.com )" at bounding box center [436, 227] width 279 height 22
click at [295, 208] on input "Mohammed Taibi ( mohammed.taibi@catalent.com )" at bounding box center [294, 207] width 1 height 1
checkbox input "true"
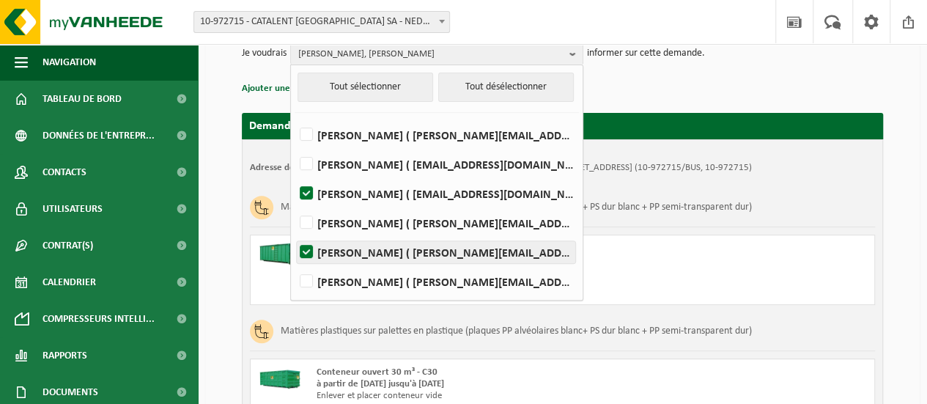
scroll to position [186, 0]
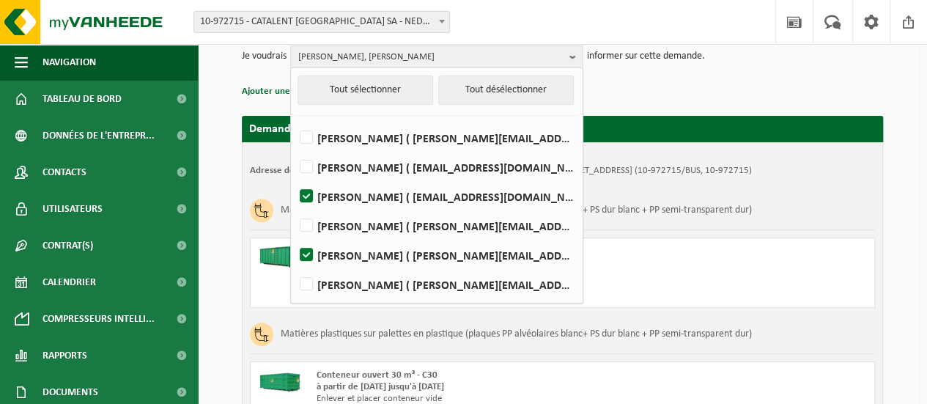
click at [635, 89] on p "Ajouter une référence (opt.)" at bounding box center [562, 91] width 641 height 19
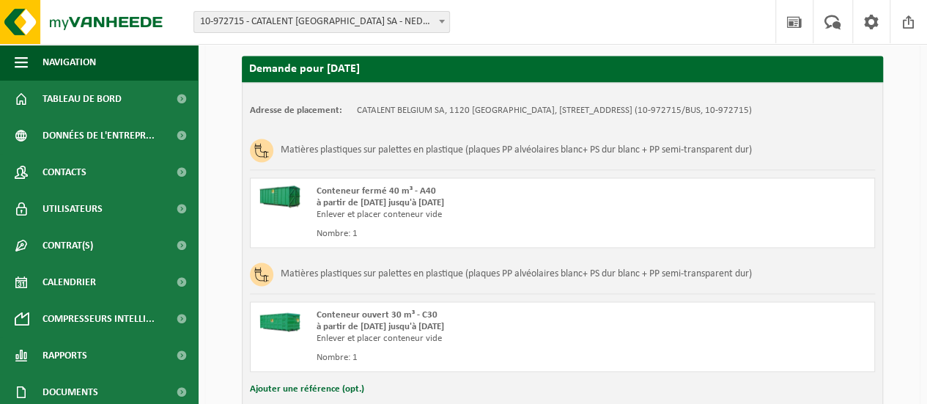
scroll to position [1125, 0]
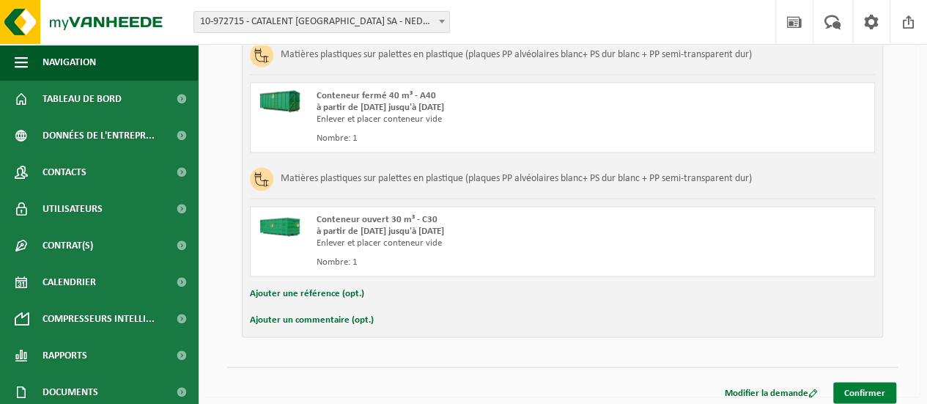
click at [889, 382] on link "Confirmer" at bounding box center [865, 392] width 63 height 21
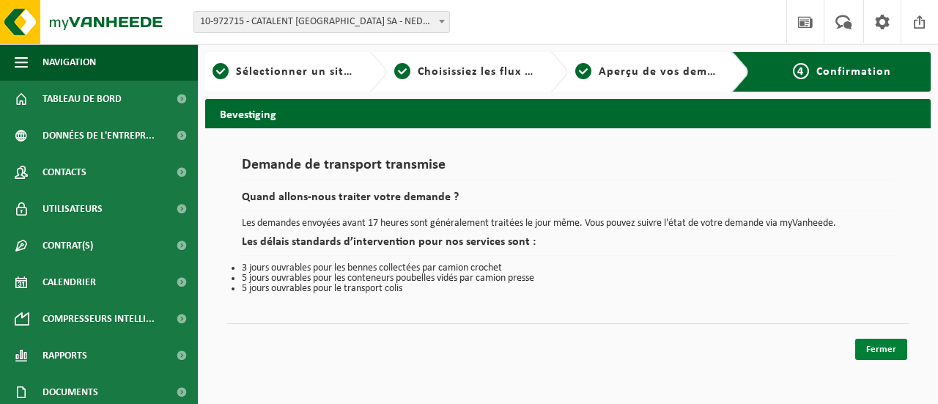
click at [899, 353] on link "Fermer" at bounding box center [882, 349] width 52 height 21
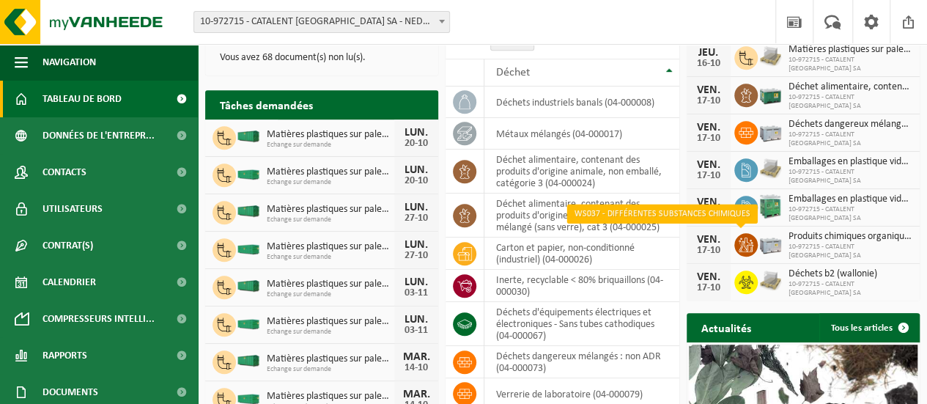
scroll to position [236, 0]
